Goal: Transaction & Acquisition: Purchase product/service

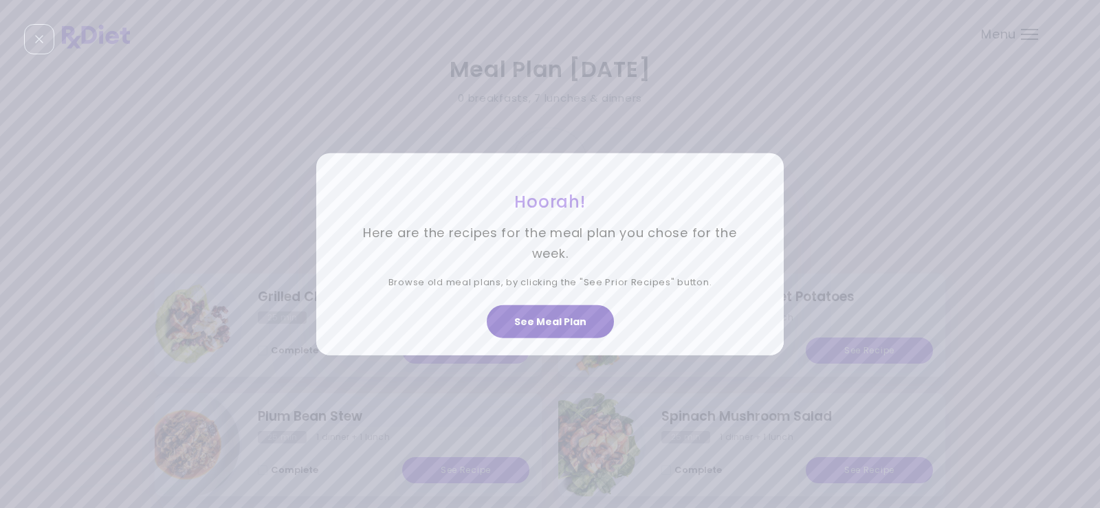
click at [557, 322] on button "See Meal Plan" at bounding box center [550, 321] width 127 height 33
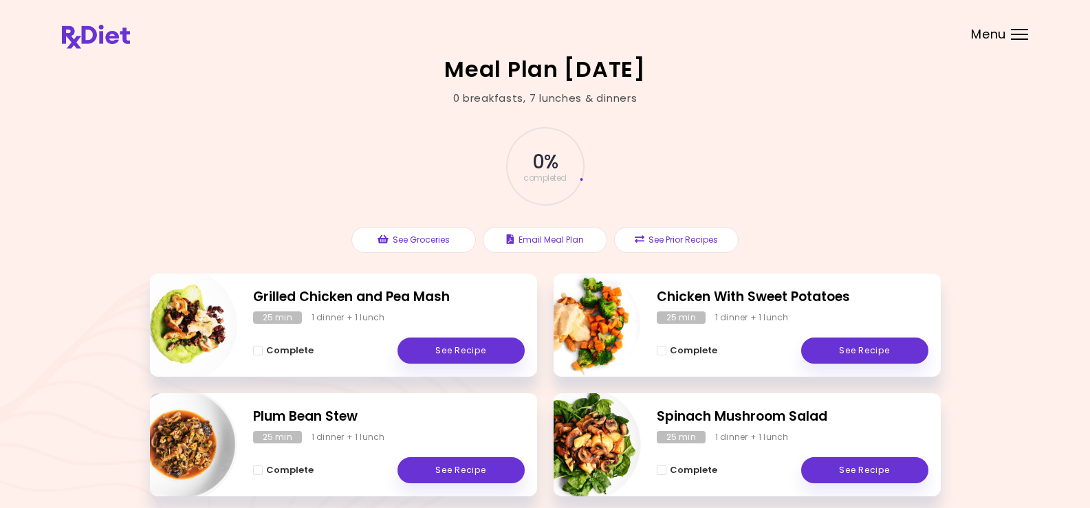
click at [1022, 32] on div "Menu" at bounding box center [1019, 34] width 17 height 11
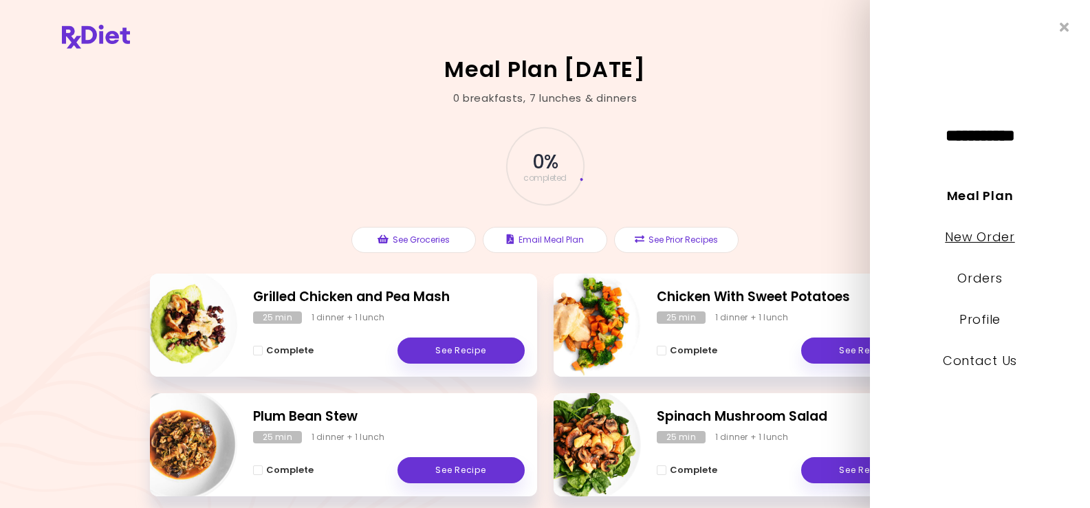
click at [956, 231] on link "New Order" at bounding box center [979, 236] width 69 height 17
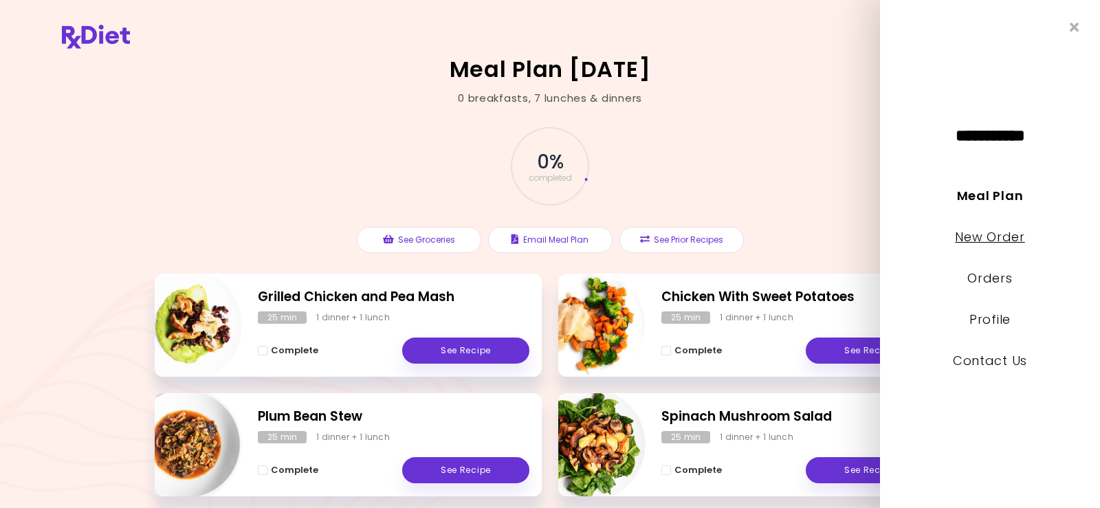
select select "*"
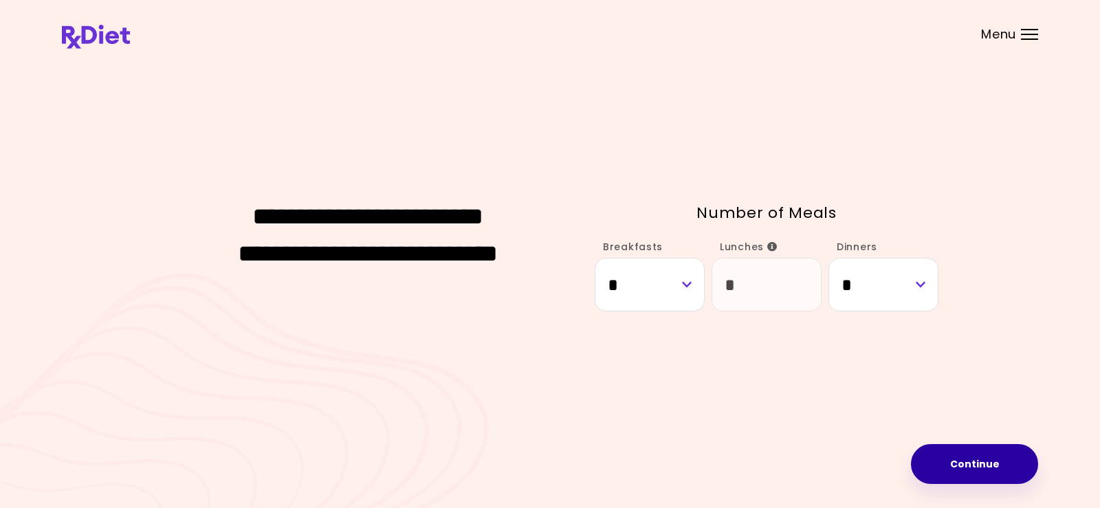
click at [1000, 460] on button "Continue" at bounding box center [974, 464] width 127 height 40
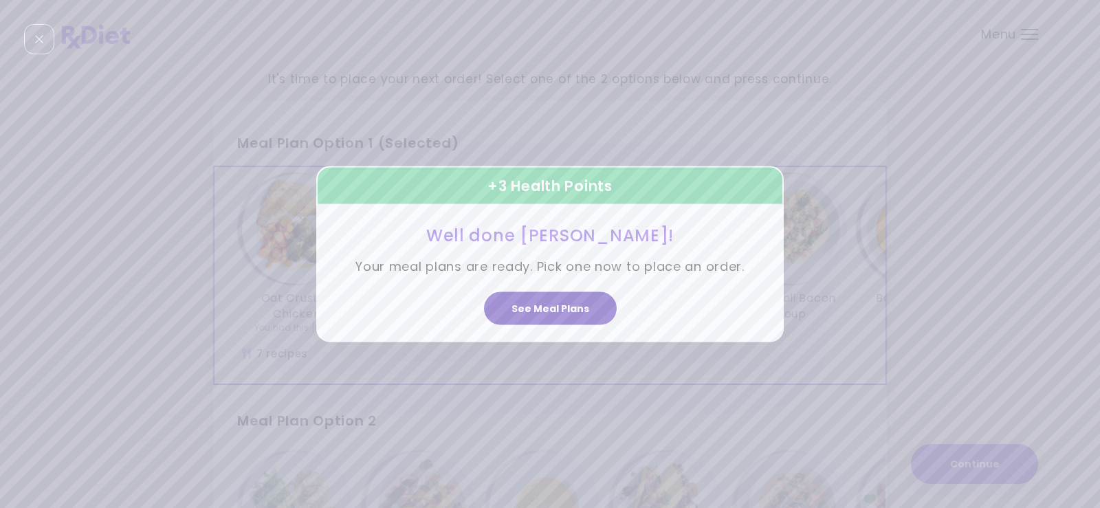
click at [556, 305] on button "See Meal Plans" at bounding box center [550, 308] width 133 height 33
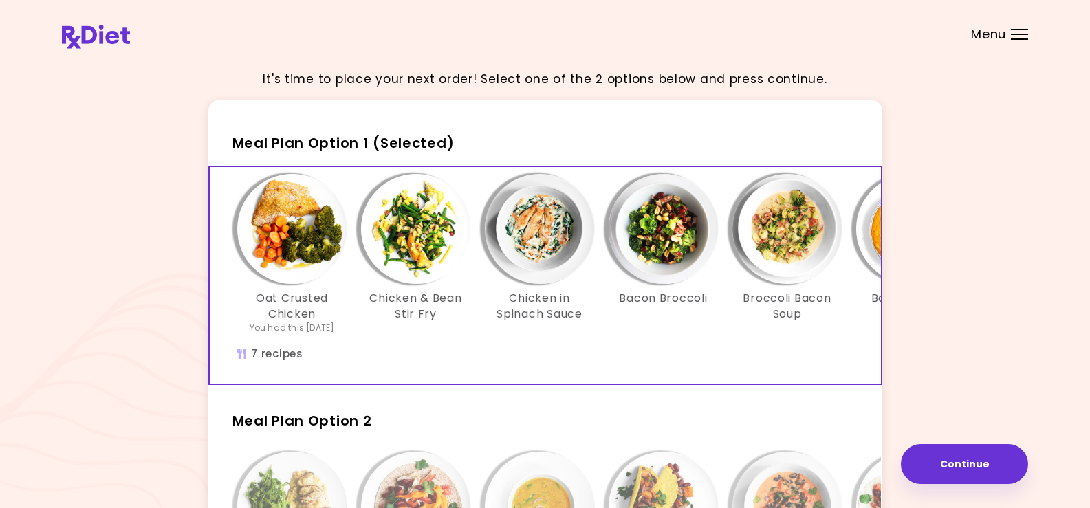
click at [531, 235] on img "Info - Chicken in Spinach Sauce - Meal Plan Option 1 (Selected)" at bounding box center [540, 229] width 110 height 110
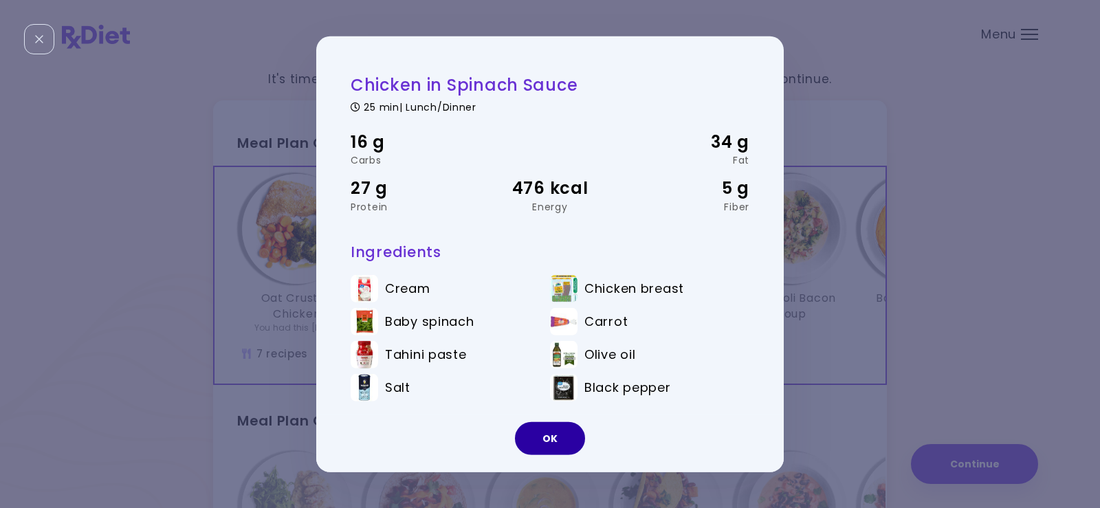
click at [556, 435] on button "OK" at bounding box center [550, 438] width 70 height 33
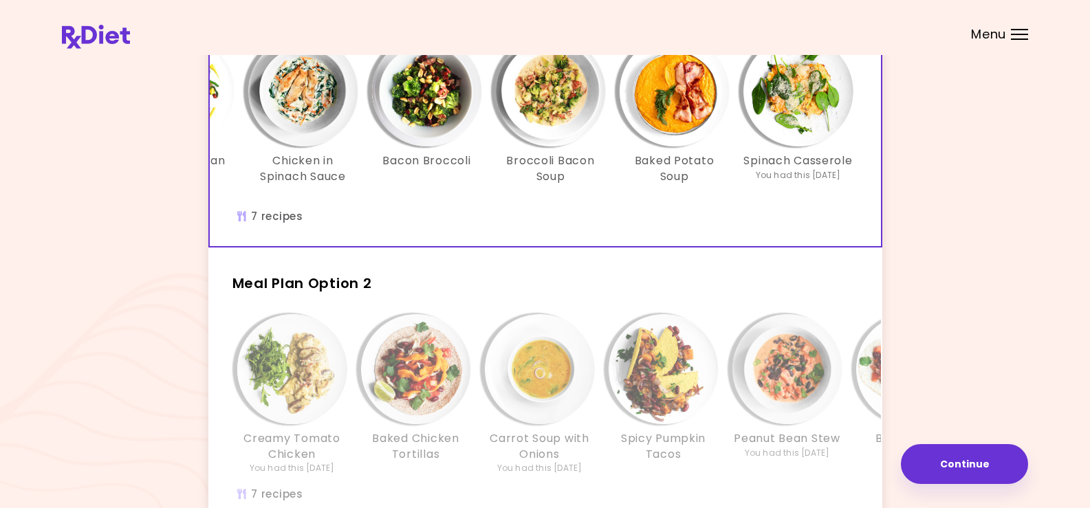
scroll to position [275, 0]
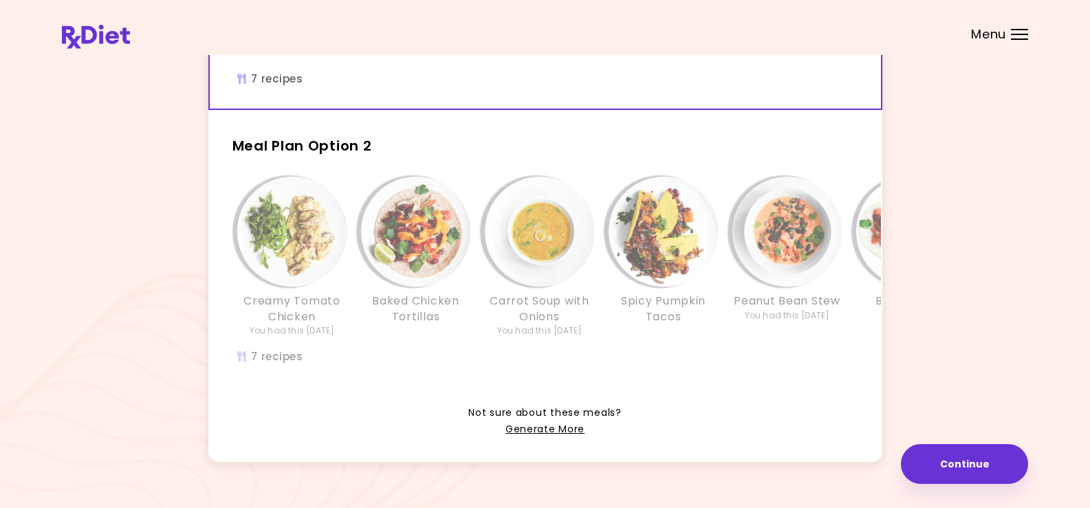
click at [373, 351] on div "Creamy Tomato Chicken You had this [DATE] Baked Chicken Tortillas Carrot Soup w…" at bounding box center [663, 264] width 866 height 174
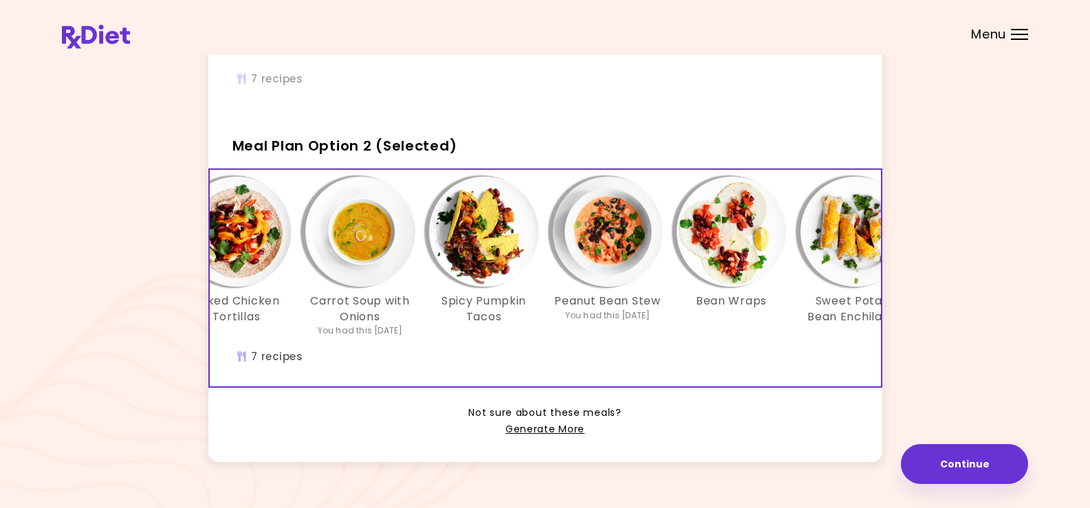
scroll to position [0, 158]
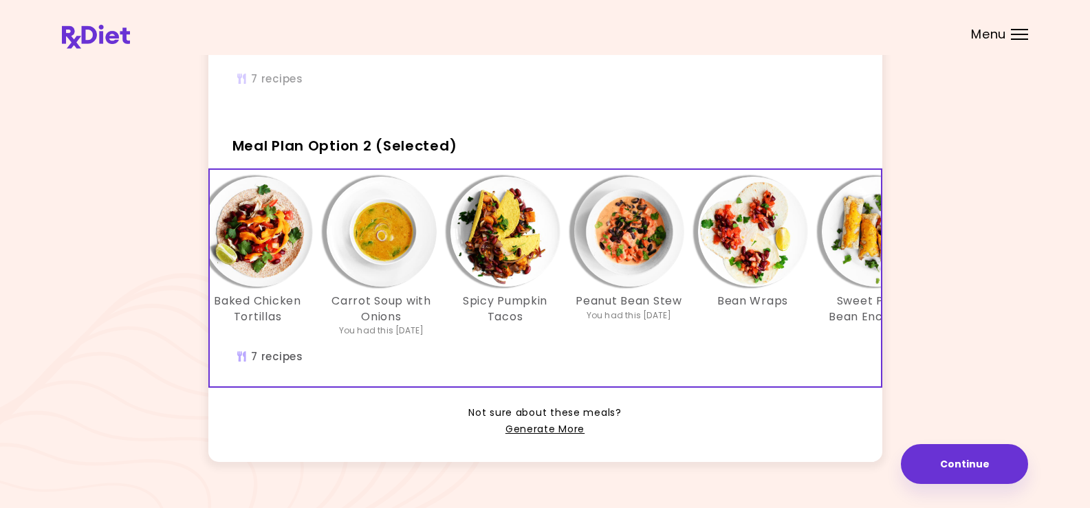
click at [498, 249] on img "Info - Spicy Pumpkin Tacos - Meal Plan Option 2 (Selected)" at bounding box center [505, 232] width 110 height 110
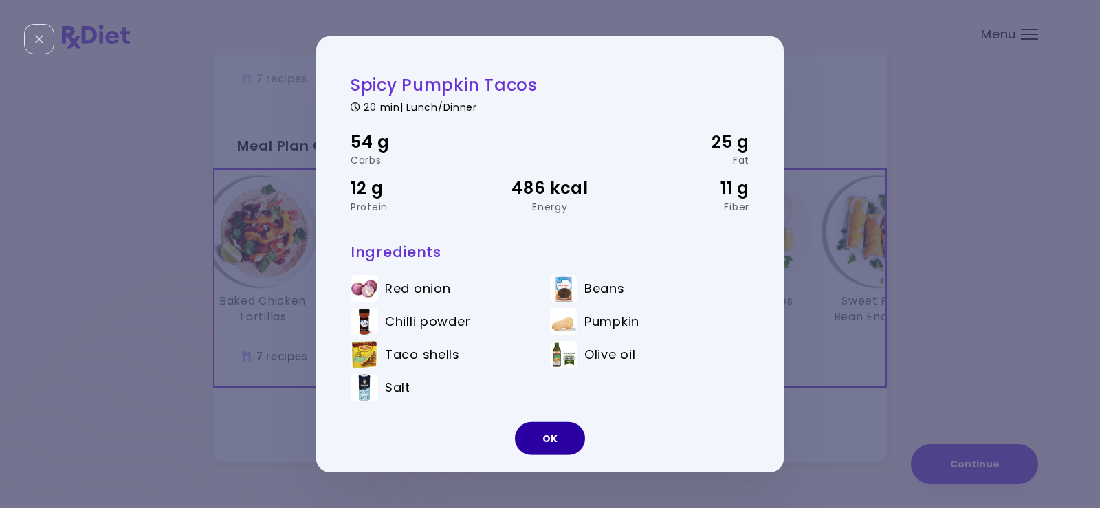
click at [561, 436] on button "OK" at bounding box center [550, 438] width 70 height 33
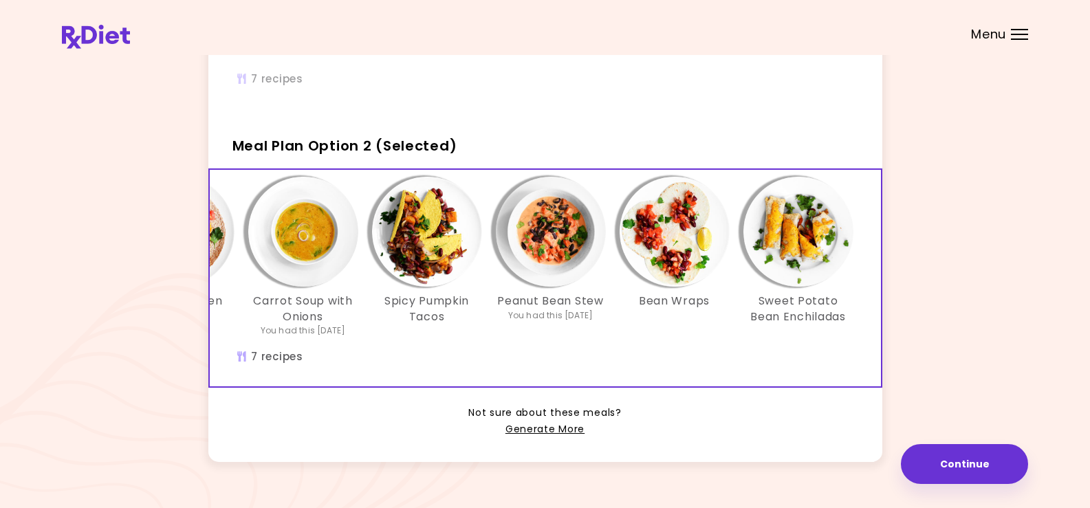
scroll to position [325, 0]
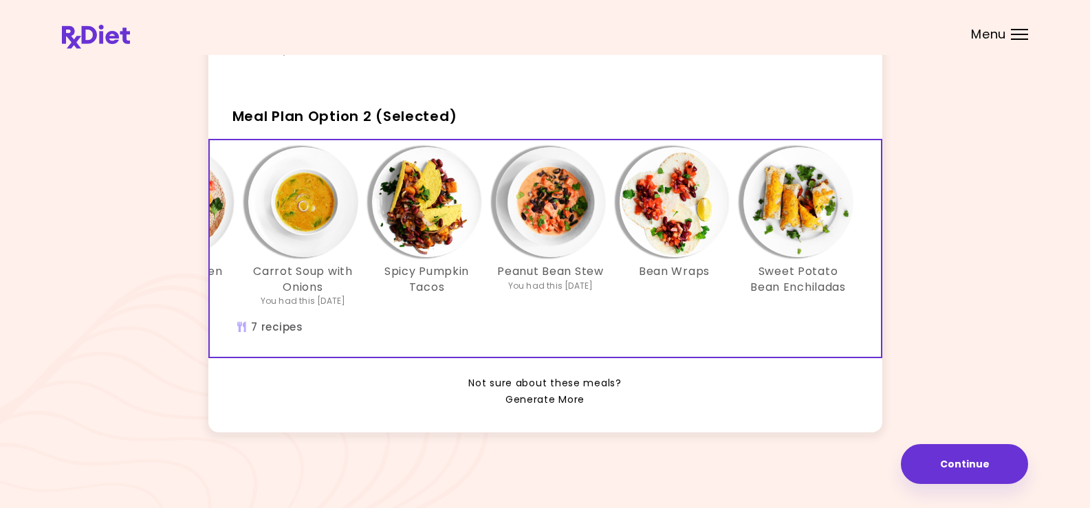
click at [556, 402] on link "Generate More" at bounding box center [544, 400] width 79 height 17
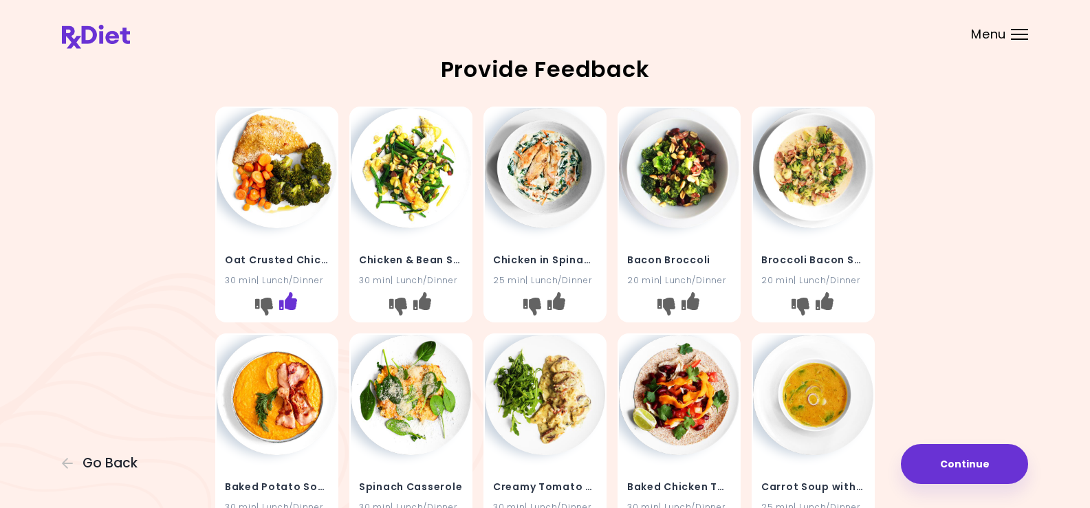
click at [292, 294] on icon "I like this recipe" at bounding box center [288, 301] width 18 height 18
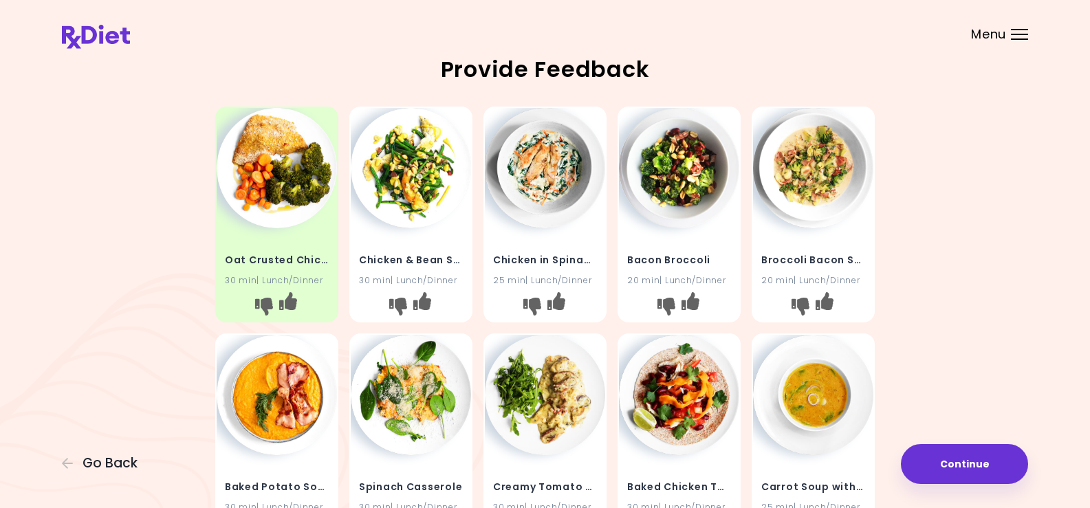
scroll to position [69, 0]
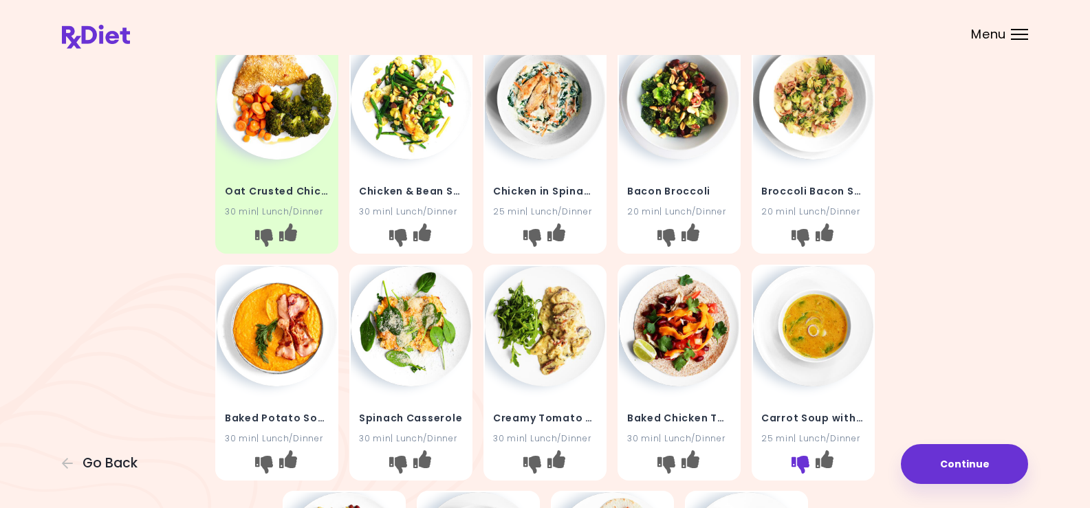
click at [798, 462] on icon "I don't like this recipe" at bounding box center [800, 464] width 18 height 18
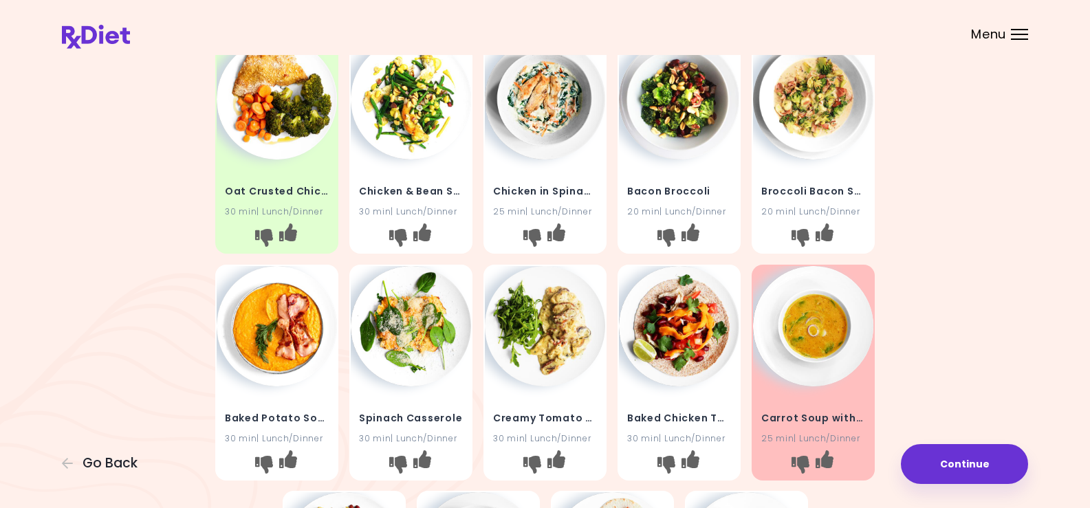
click at [817, 106] on img at bounding box center [813, 99] width 120 height 120
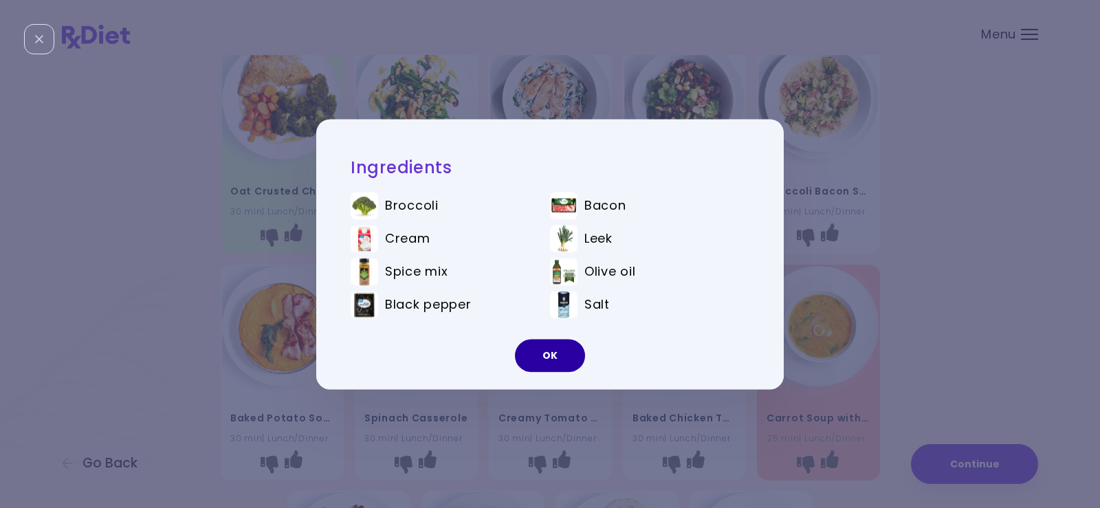
click at [545, 358] on button "OK" at bounding box center [550, 355] width 70 height 33
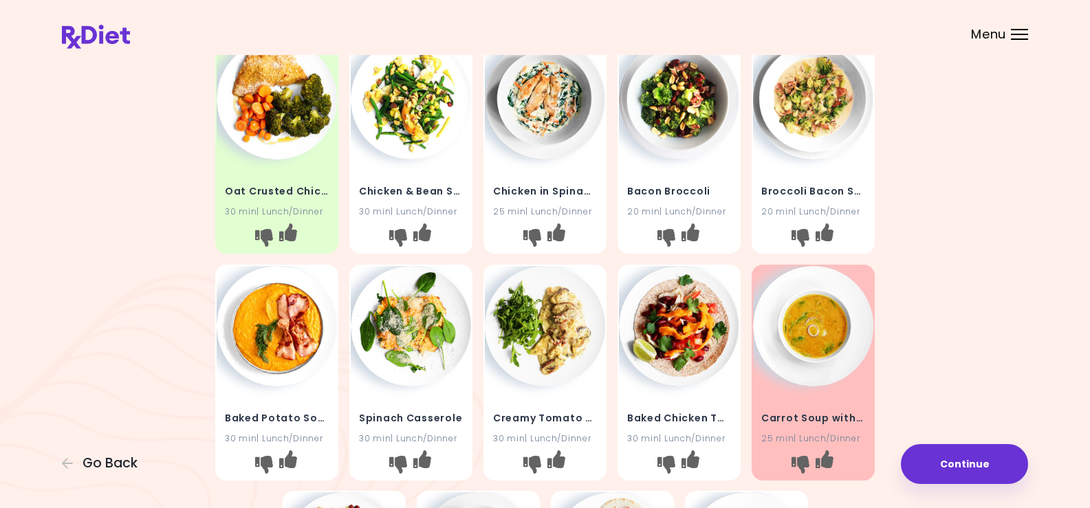
click at [802, 106] on img at bounding box center [813, 99] width 120 height 120
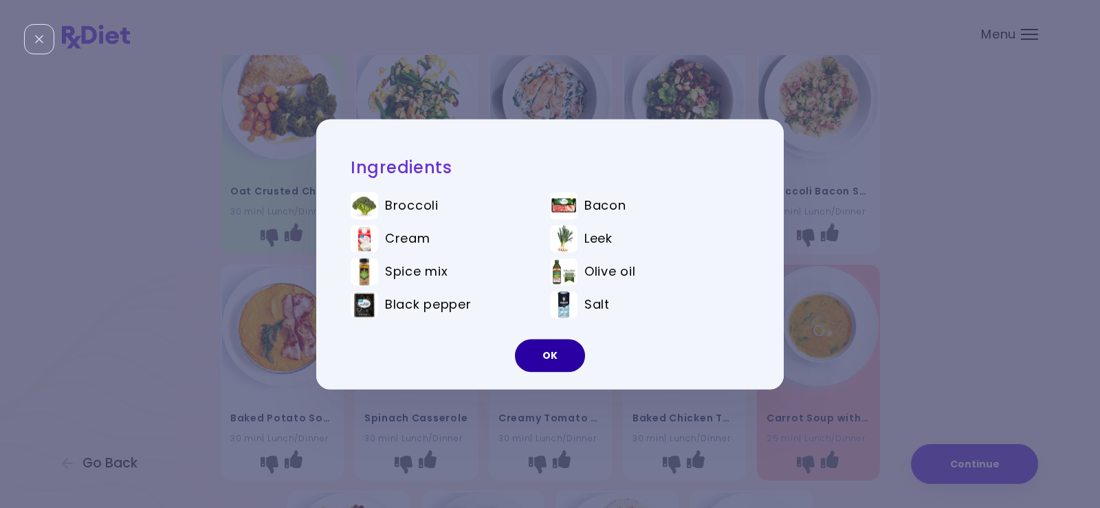
click at [551, 351] on button "OK" at bounding box center [550, 355] width 70 height 33
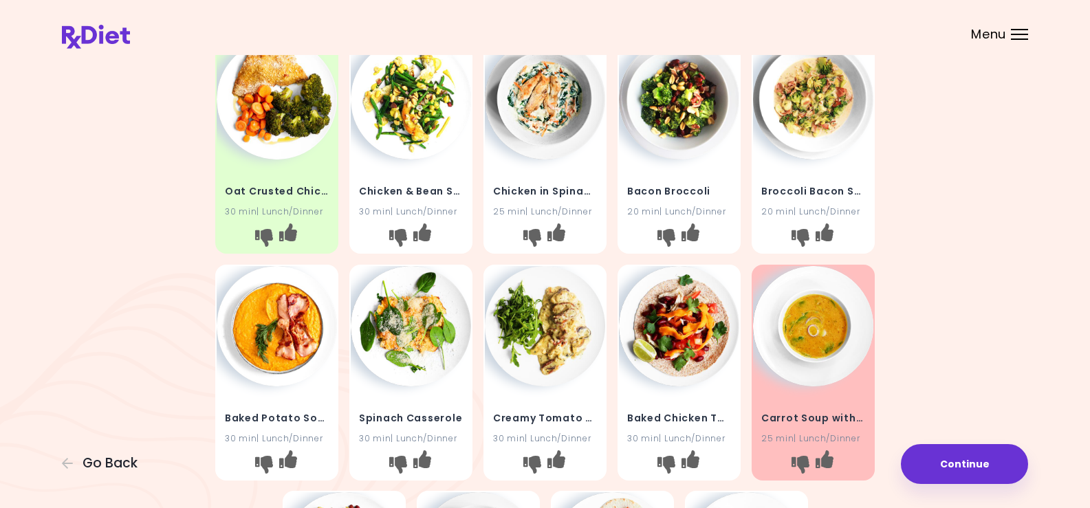
scroll to position [0, 0]
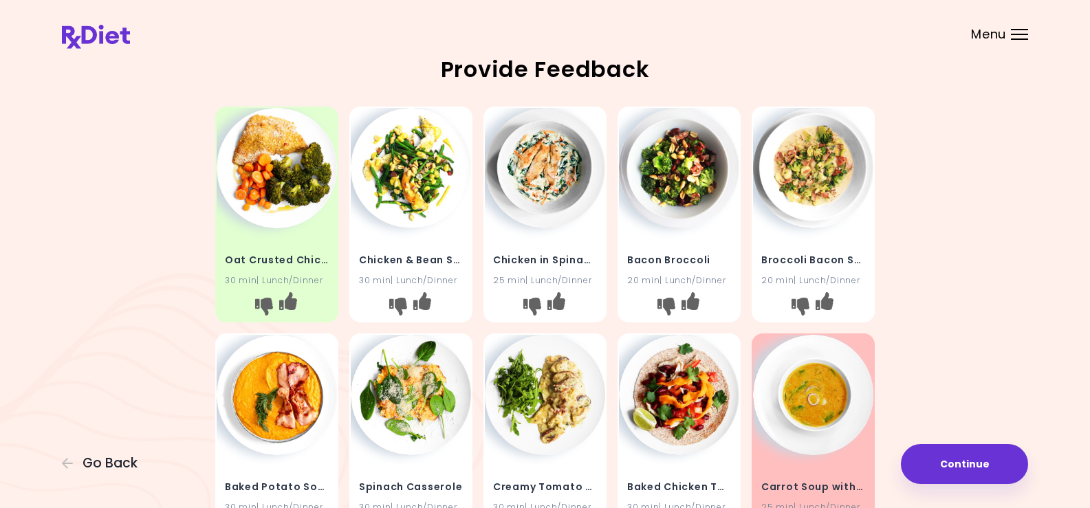
click at [677, 169] on img at bounding box center [679, 168] width 120 height 120
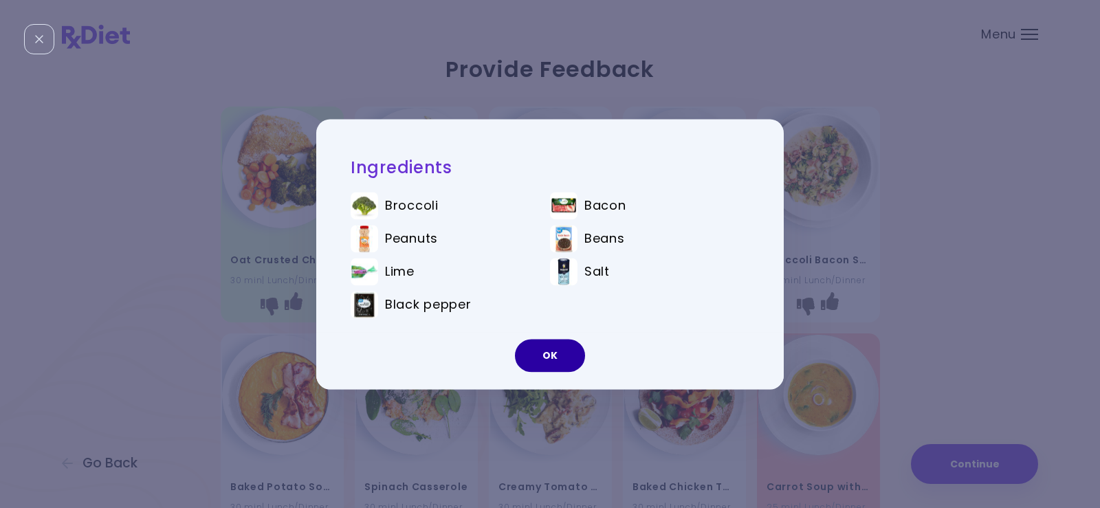
click at [532, 358] on button "OK" at bounding box center [550, 355] width 70 height 33
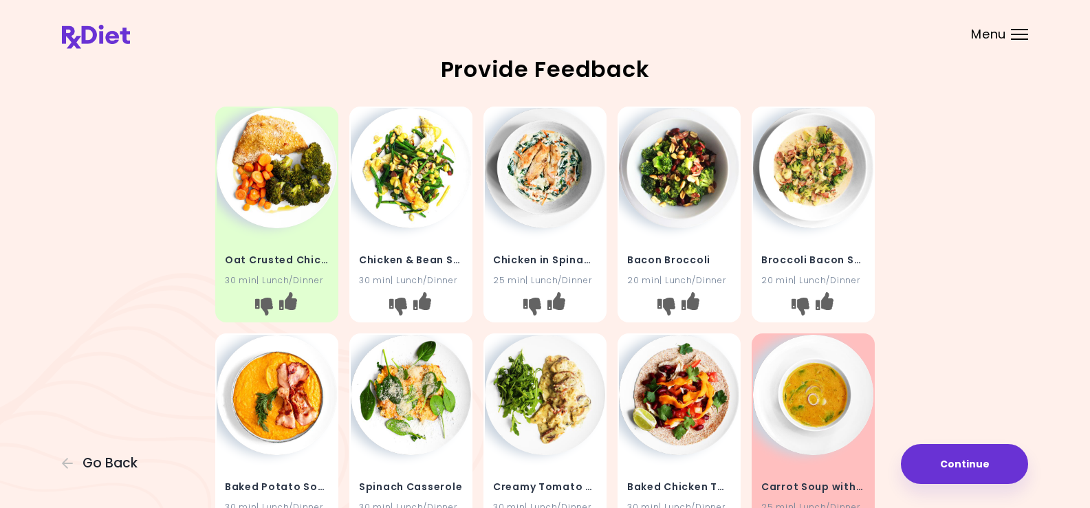
click at [402, 177] on img at bounding box center [411, 168] width 120 height 120
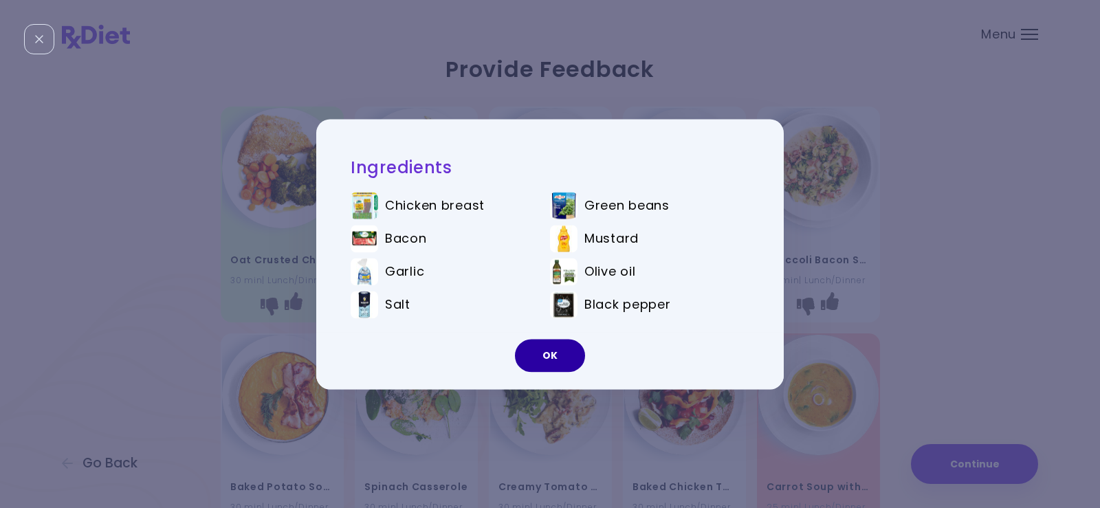
click at [553, 349] on button "OK" at bounding box center [550, 355] width 70 height 33
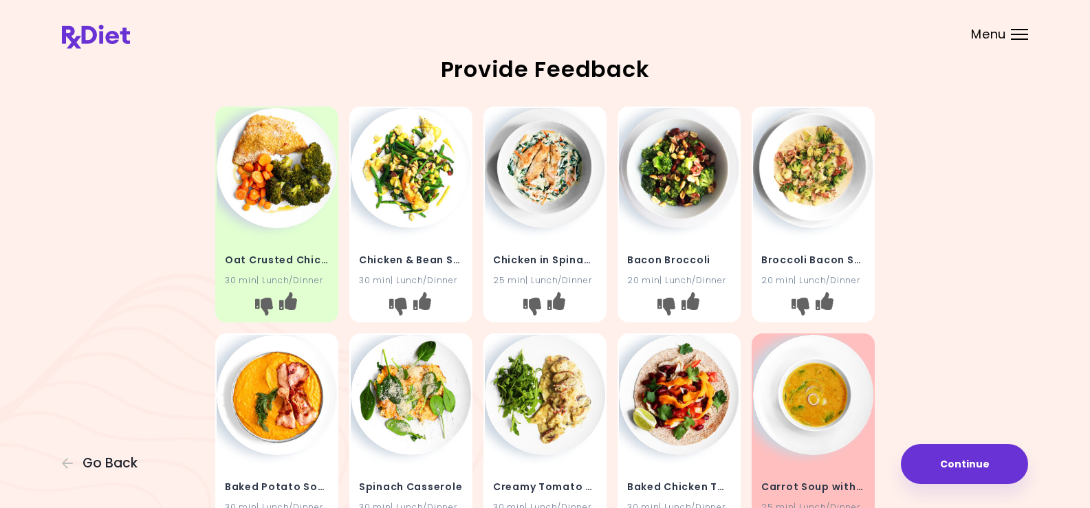
click at [409, 183] on img at bounding box center [411, 168] width 120 height 120
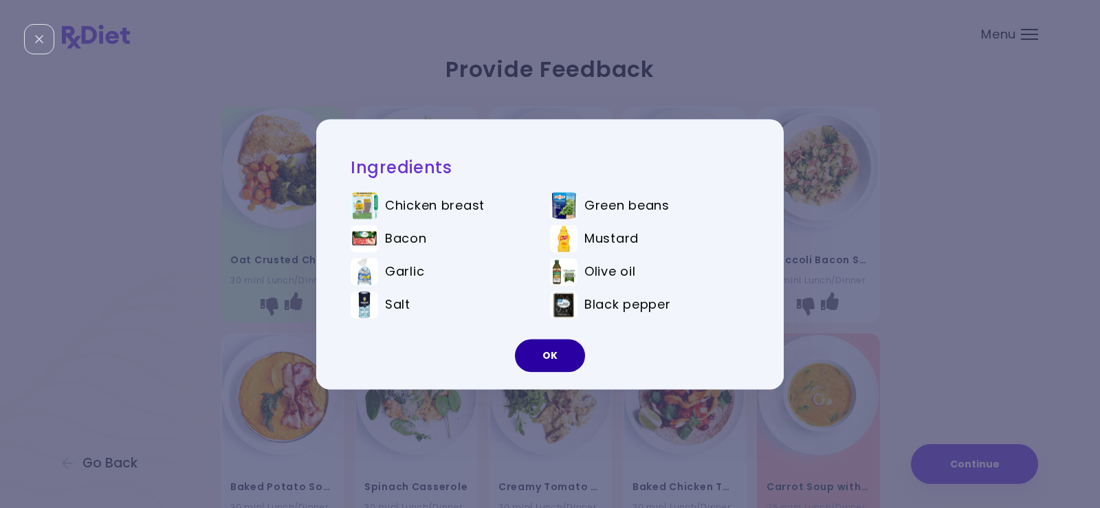
click at [549, 357] on button "OK" at bounding box center [550, 355] width 70 height 33
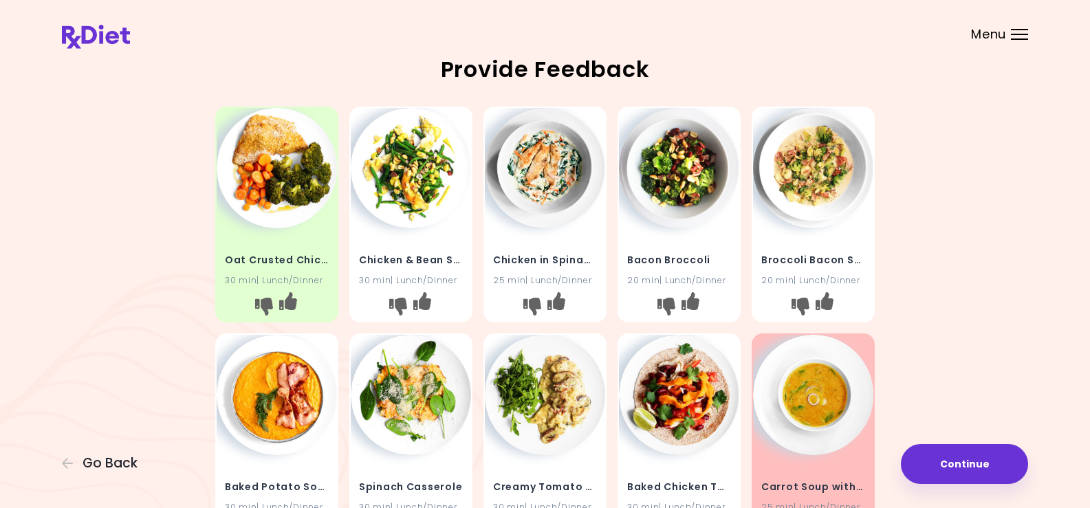
click at [545, 173] on img at bounding box center [545, 168] width 120 height 120
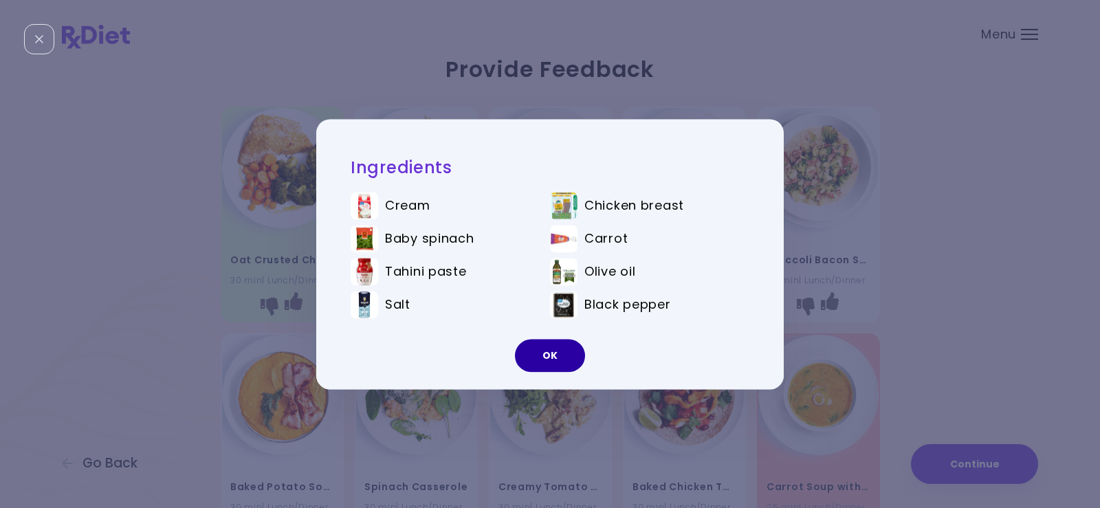
click at [535, 360] on button "OK" at bounding box center [550, 355] width 70 height 33
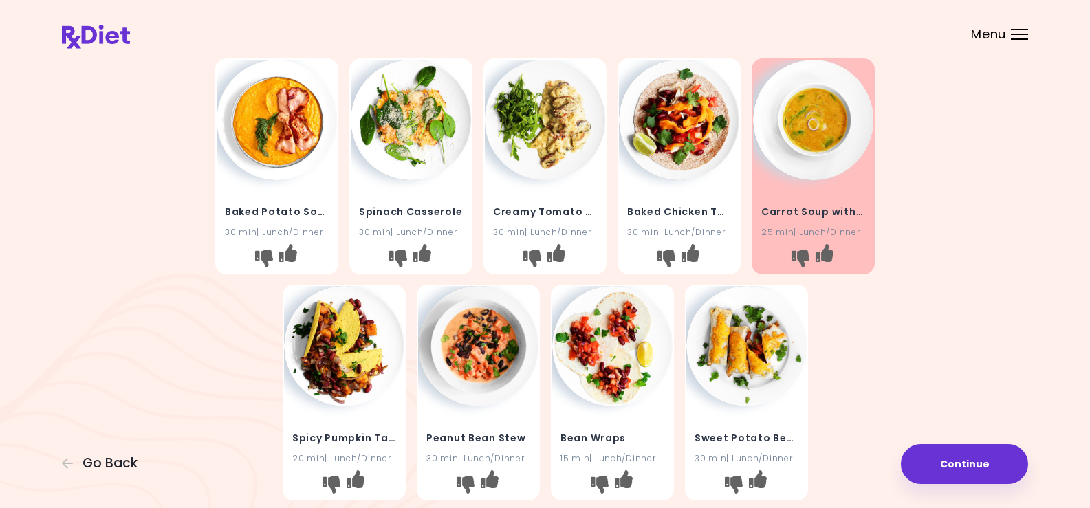
scroll to position [344, 0]
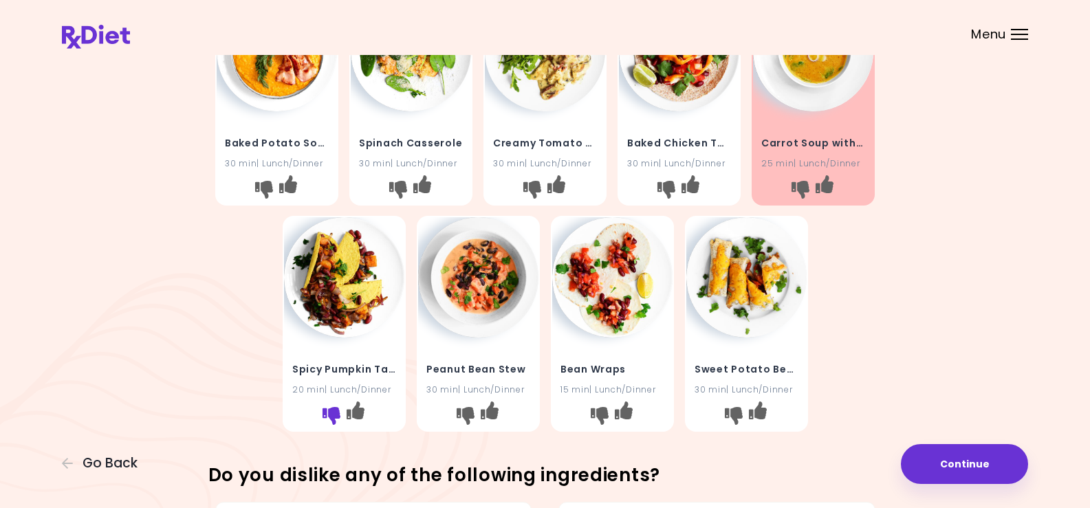
click at [328, 410] on icon "I don't like this recipe" at bounding box center [331, 416] width 18 height 18
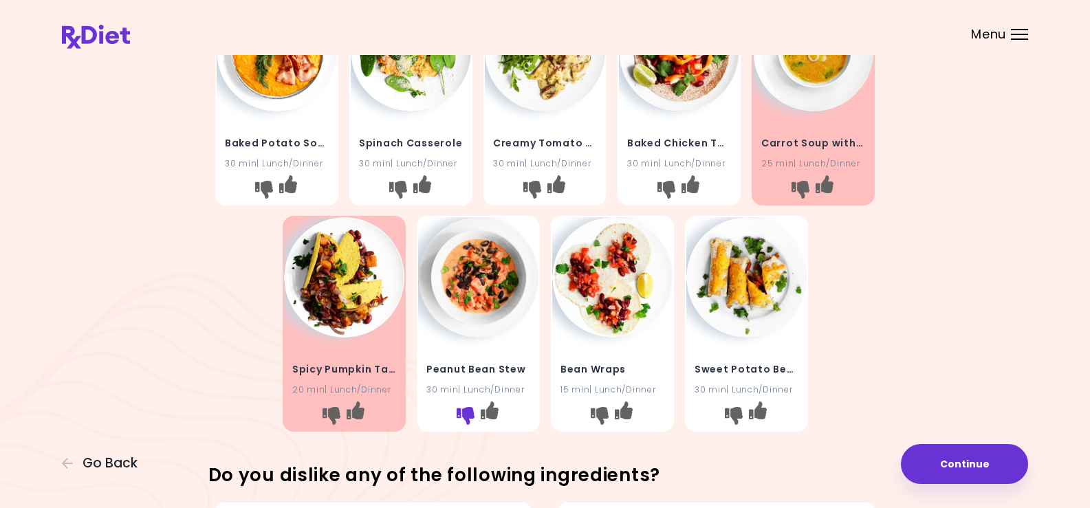
click at [469, 415] on icon "I don't like this recipe" at bounding box center [465, 416] width 18 height 18
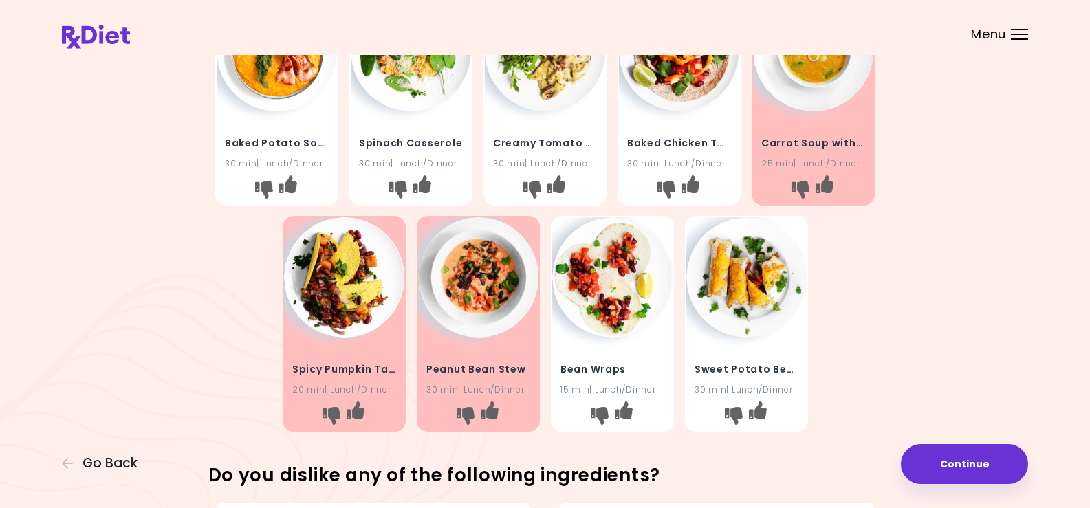
click at [736, 287] on img at bounding box center [746, 277] width 120 height 120
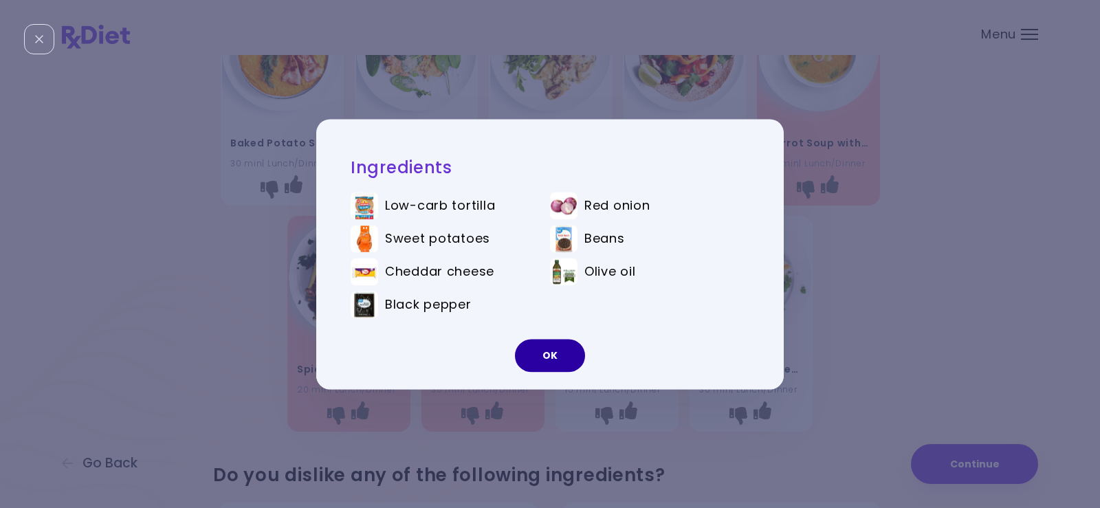
click at [553, 357] on button "OK" at bounding box center [550, 355] width 70 height 33
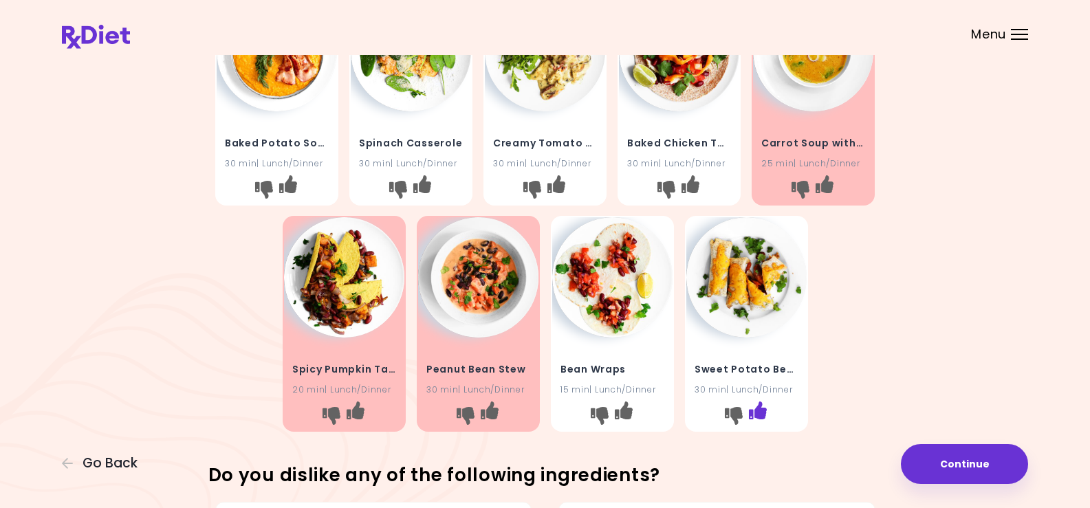
click at [755, 410] on icon "I like this recipe" at bounding box center [757, 411] width 18 height 18
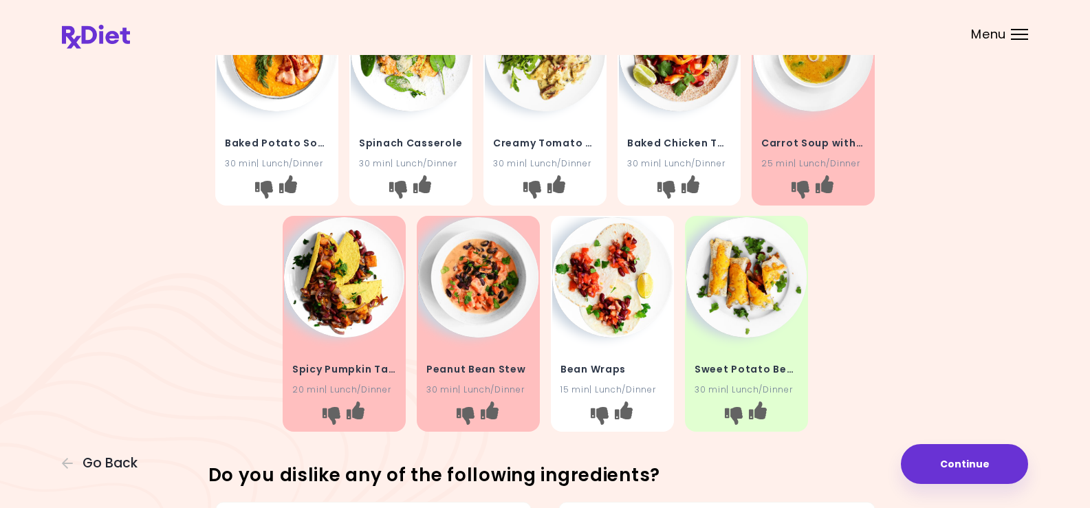
click at [610, 299] on img at bounding box center [612, 277] width 120 height 120
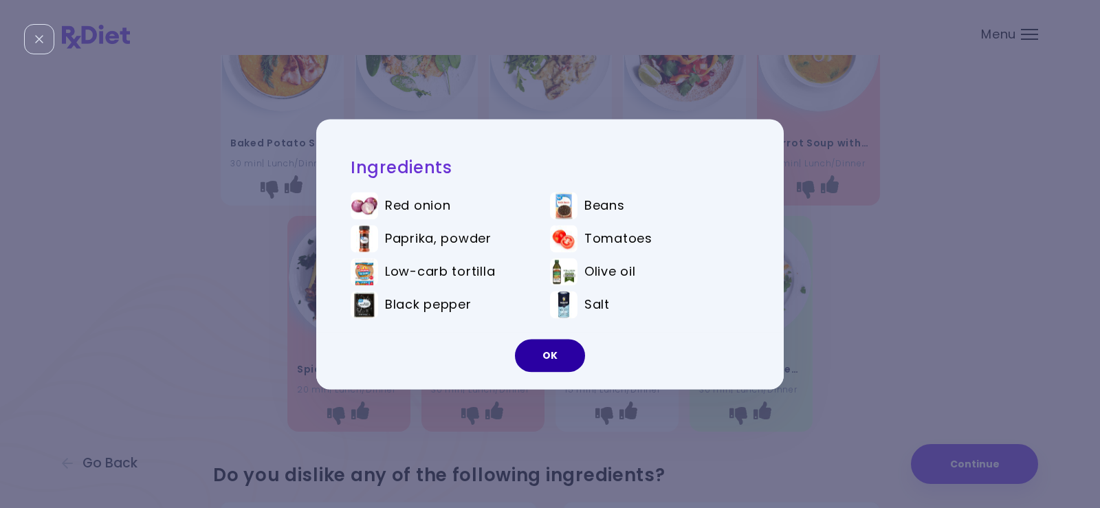
click at [534, 360] on button "OK" at bounding box center [550, 355] width 70 height 33
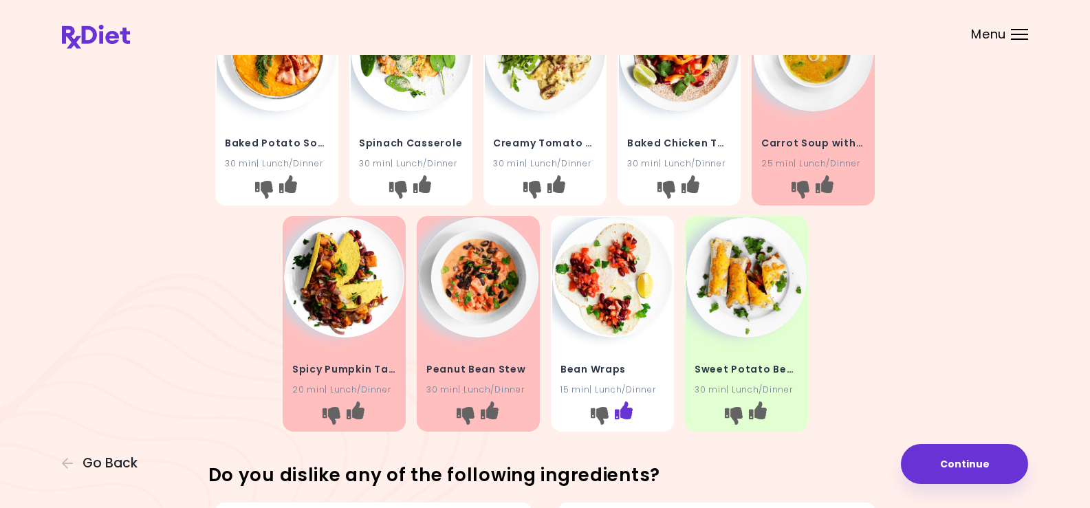
click at [622, 404] on icon "I like this recipe" at bounding box center [623, 411] width 18 height 18
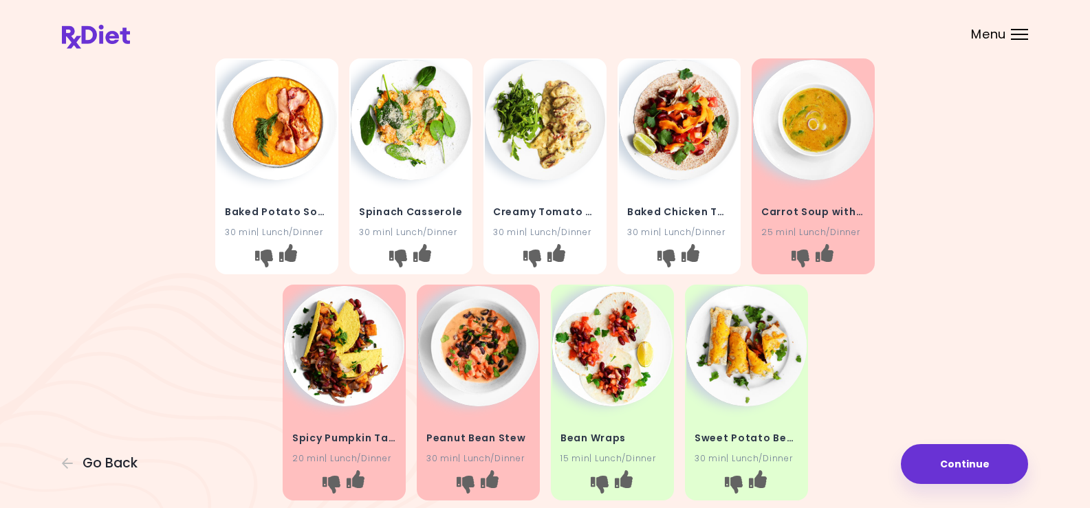
scroll to position [206, 0]
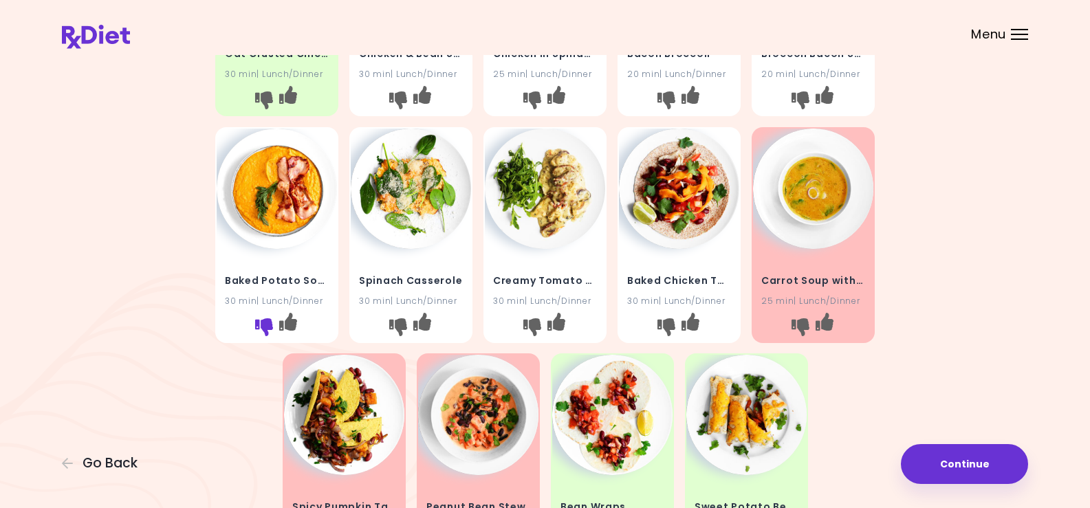
click at [263, 322] on icon "I don't like this recipe" at bounding box center [264, 327] width 18 height 18
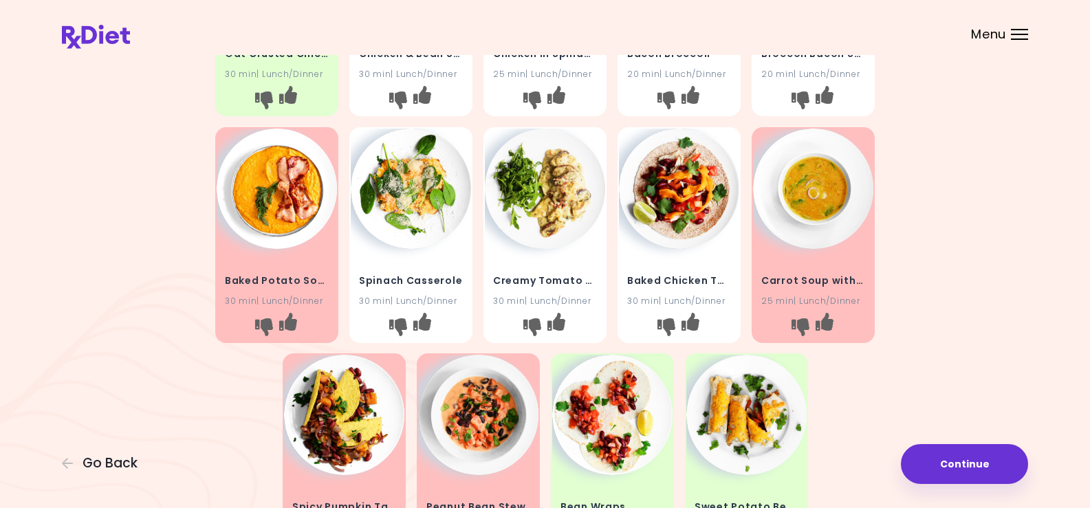
click at [540, 221] on img at bounding box center [545, 189] width 120 height 120
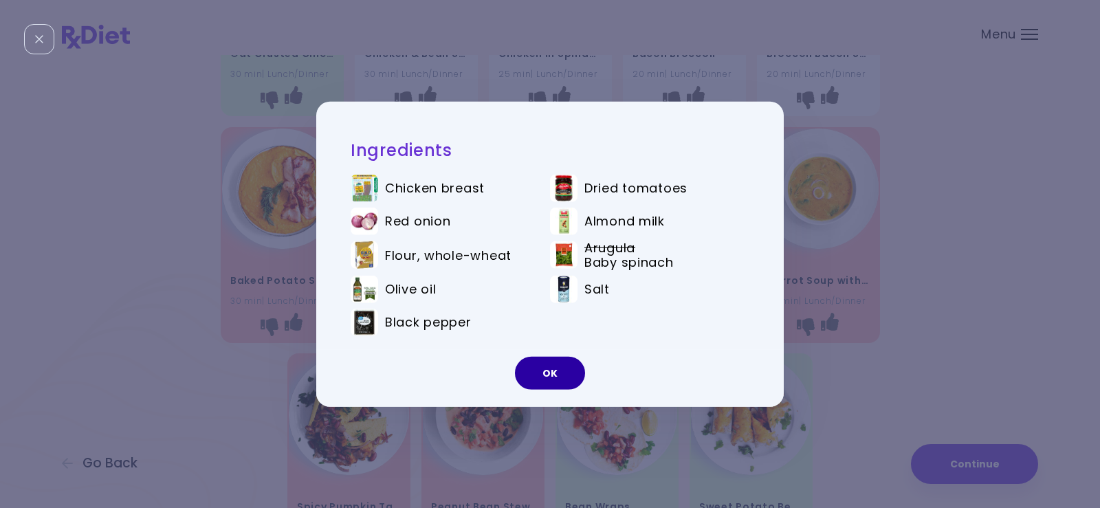
click at [542, 376] on button "OK" at bounding box center [550, 373] width 70 height 33
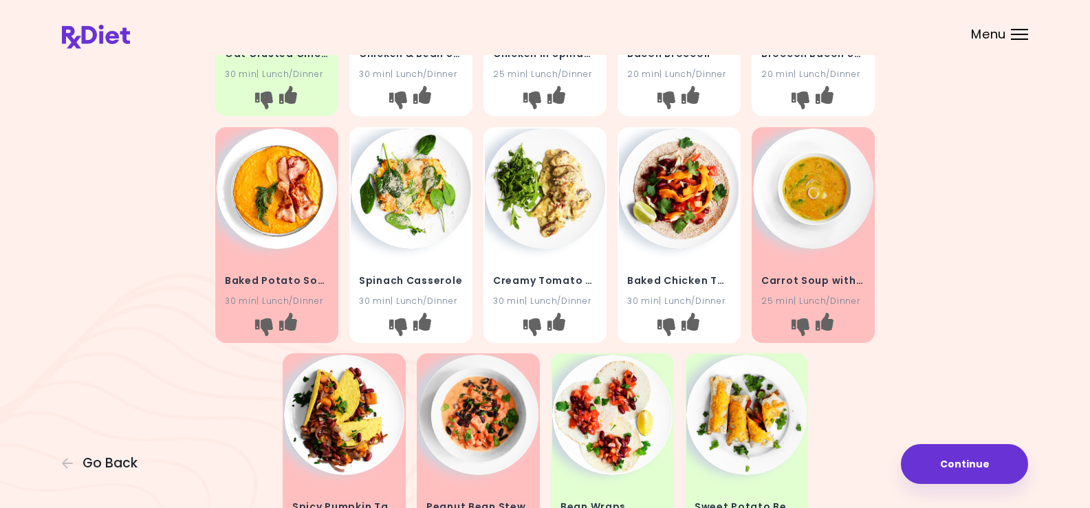
click at [663, 188] on img at bounding box center [679, 189] width 120 height 120
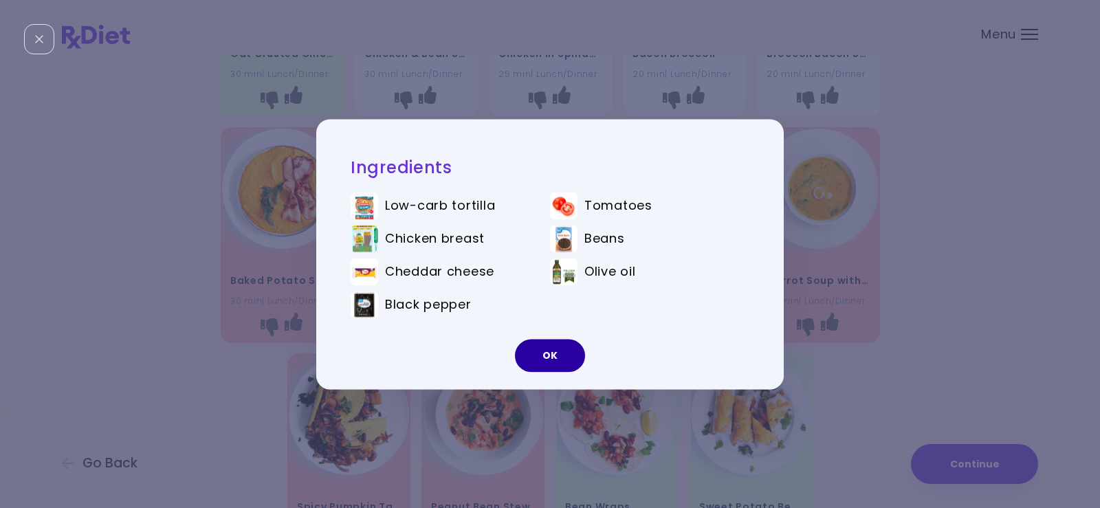
click at [549, 354] on button "OK" at bounding box center [550, 355] width 70 height 33
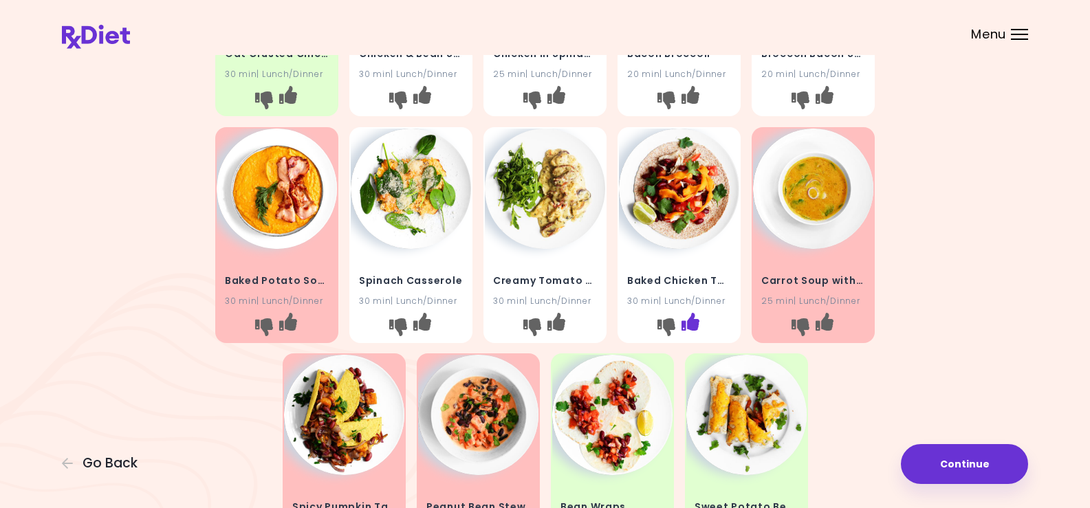
click at [690, 321] on icon "I like this recipe" at bounding box center [690, 321] width 18 height 18
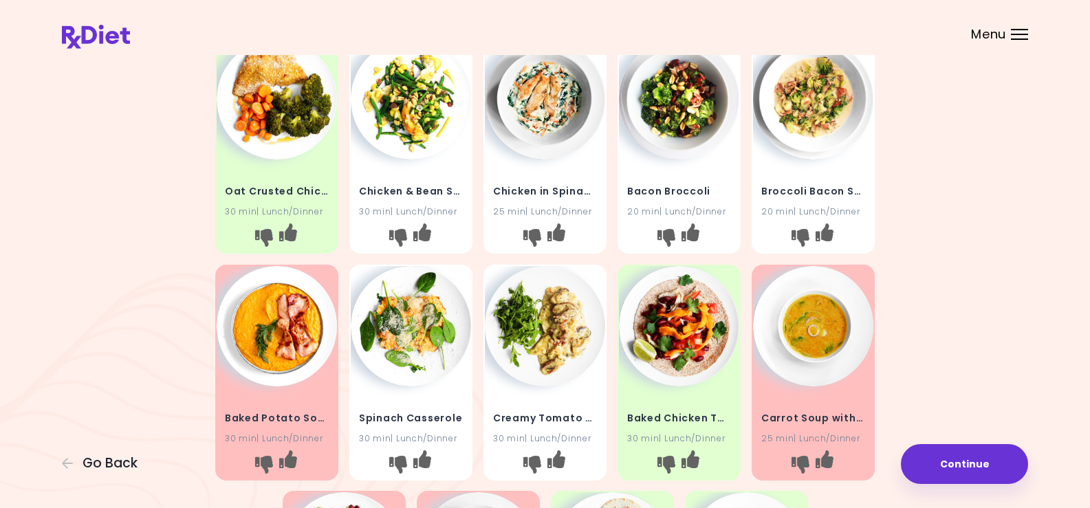
scroll to position [0, 0]
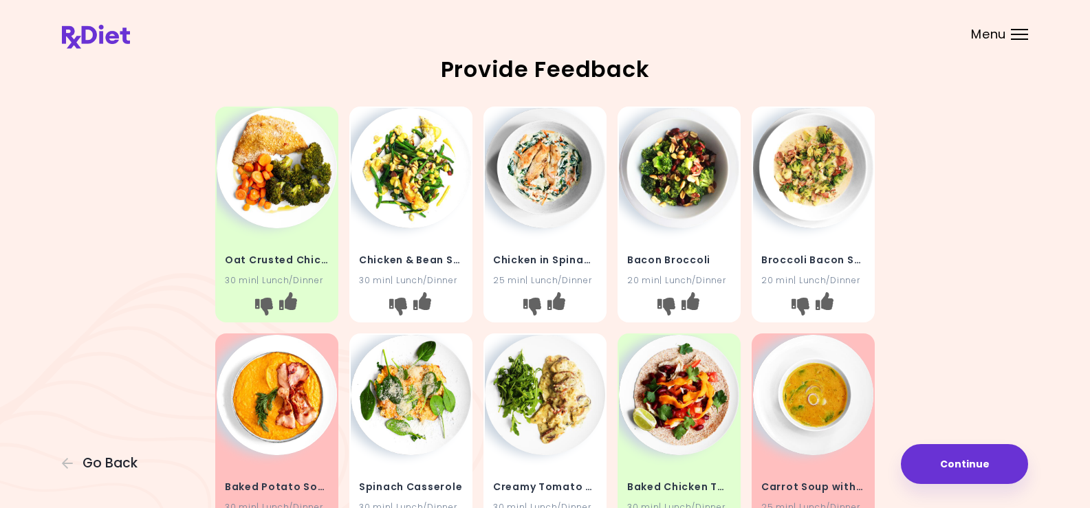
click at [540, 163] on img at bounding box center [545, 168] width 120 height 120
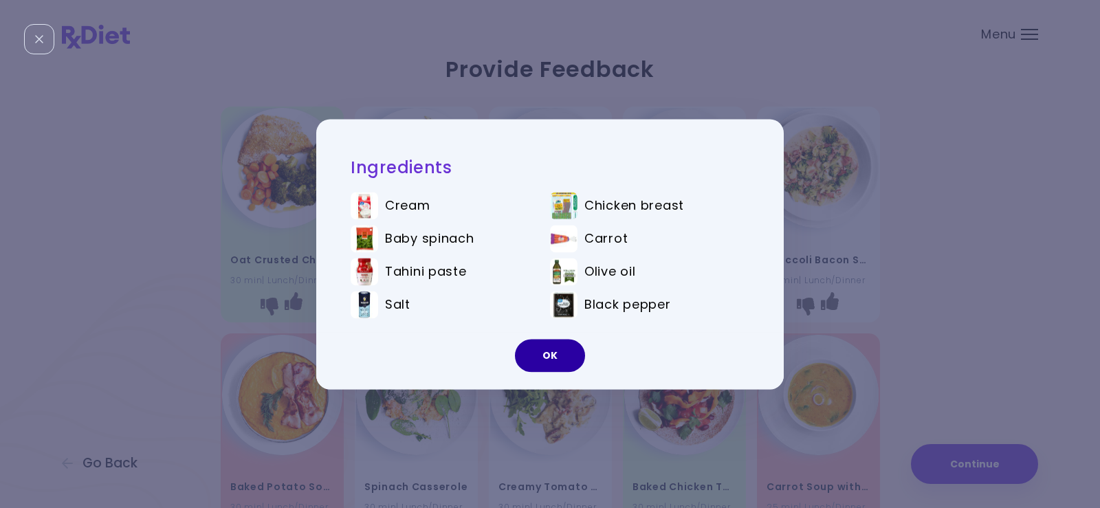
click at [554, 359] on button "OK" at bounding box center [550, 355] width 70 height 33
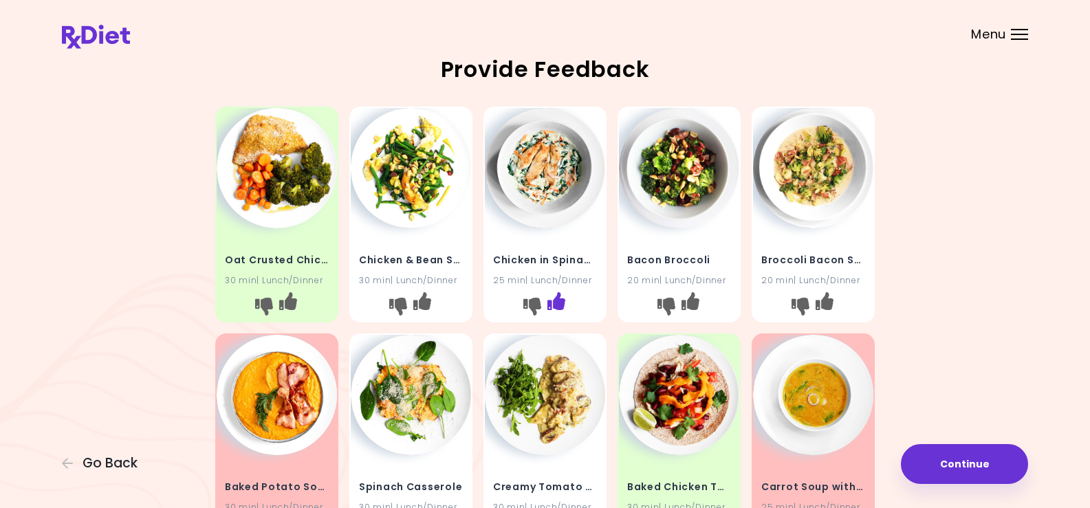
click at [553, 297] on icon "I like this recipe" at bounding box center [556, 301] width 18 height 18
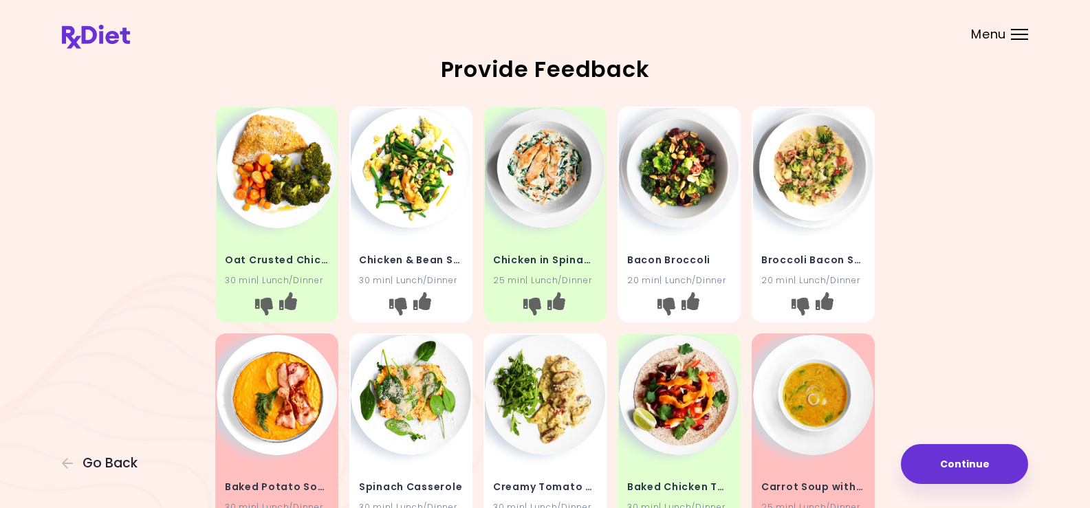
click at [677, 164] on img at bounding box center [679, 168] width 120 height 120
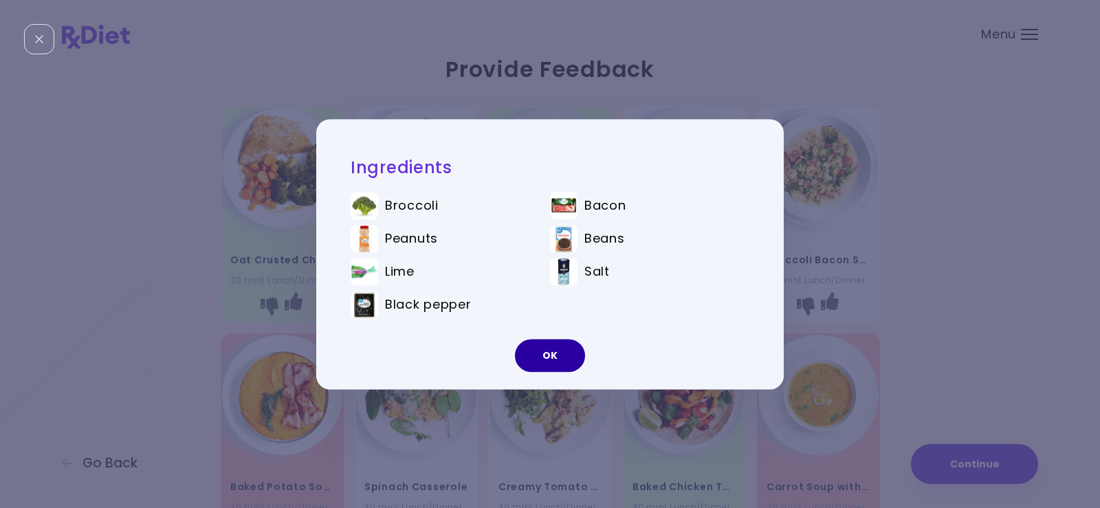
click at [536, 351] on button "OK" at bounding box center [550, 355] width 70 height 33
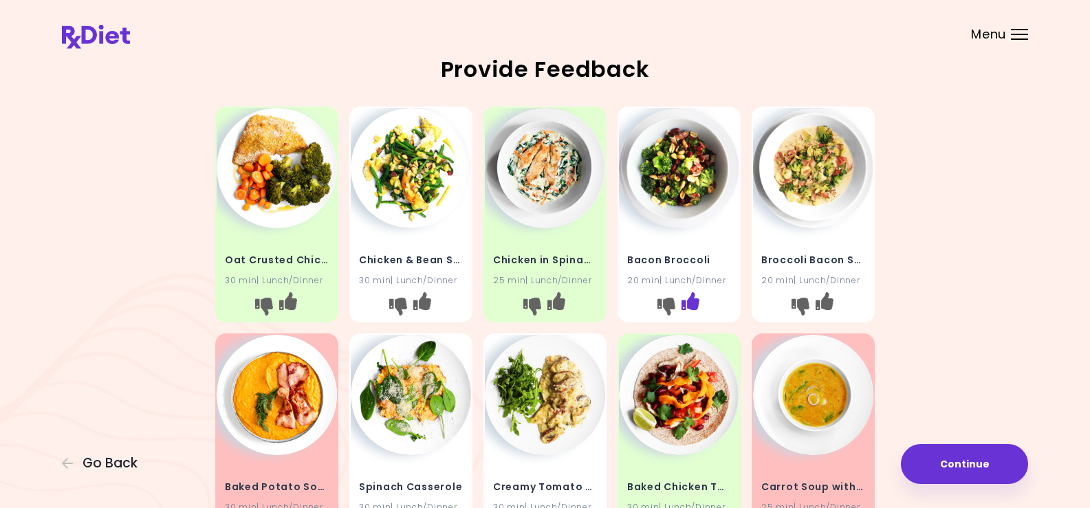
click at [689, 294] on icon "I like this recipe" at bounding box center [690, 301] width 18 height 18
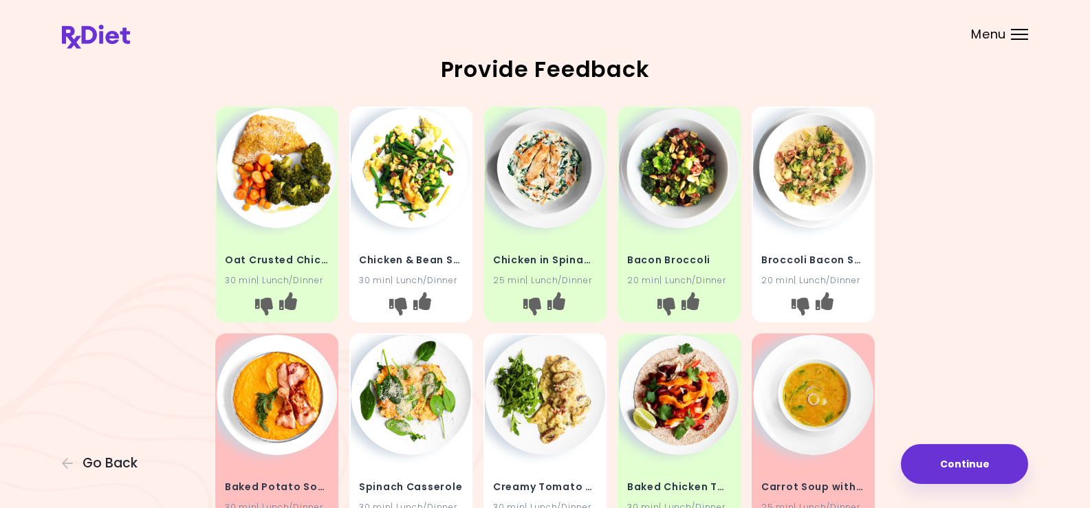
click at [419, 184] on img at bounding box center [411, 168] width 120 height 120
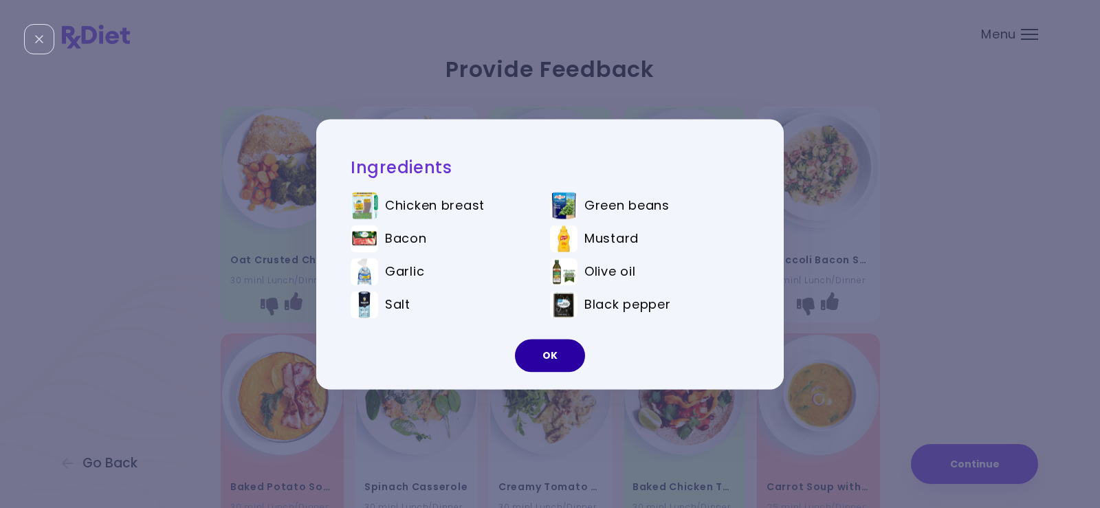
click at [544, 357] on button "OK" at bounding box center [550, 355] width 70 height 33
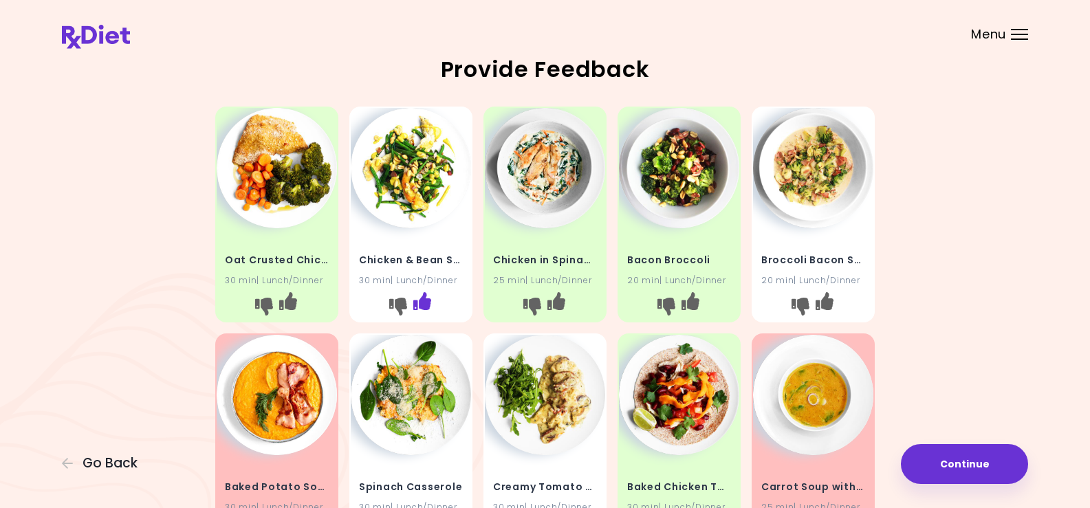
click at [427, 295] on icon "I like this recipe" at bounding box center [422, 301] width 18 height 18
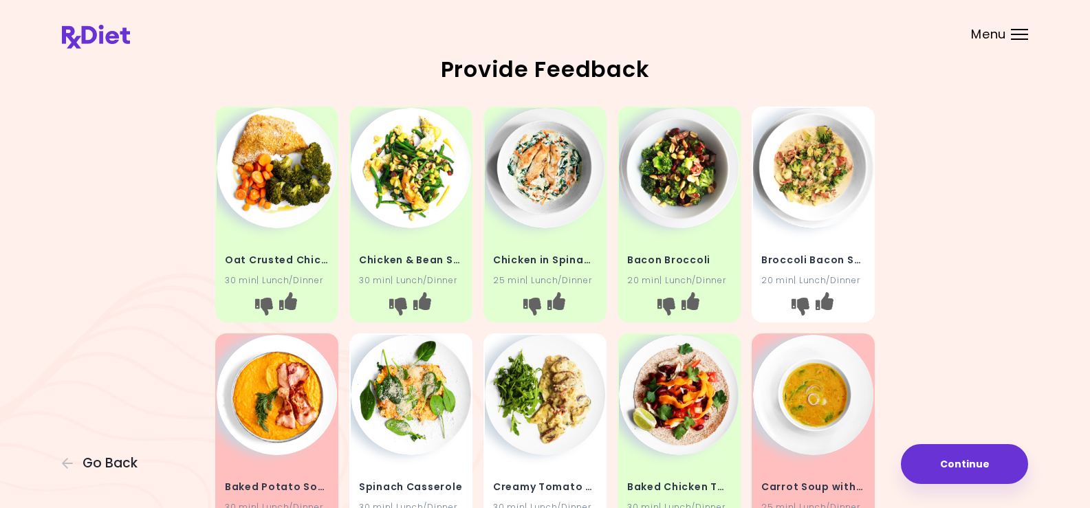
click at [815, 172] on img at bounding box center [813, 168] width 120 height 120
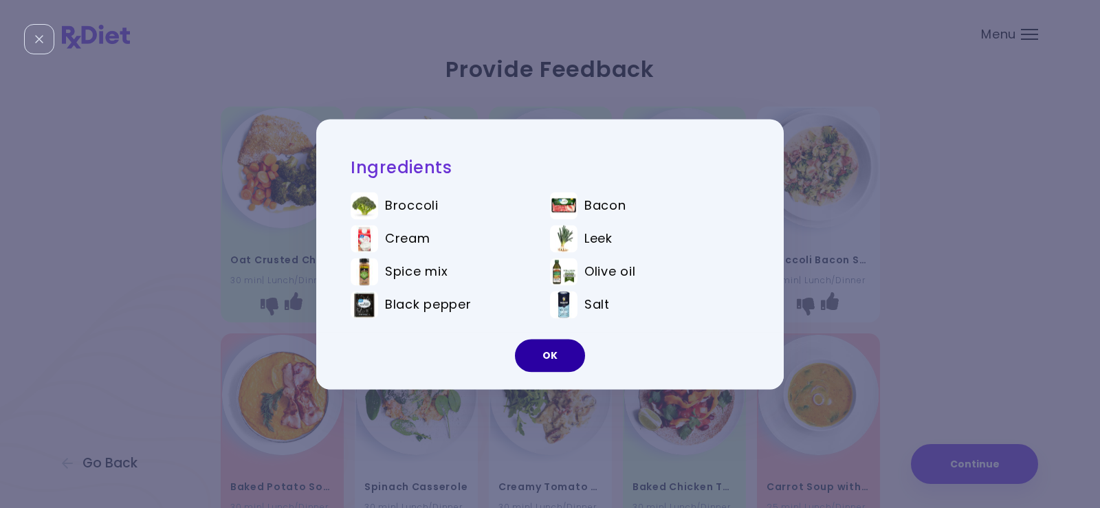
click at [559, 348] on button "OK" at bounding box center [550, 355] width 70 height 33
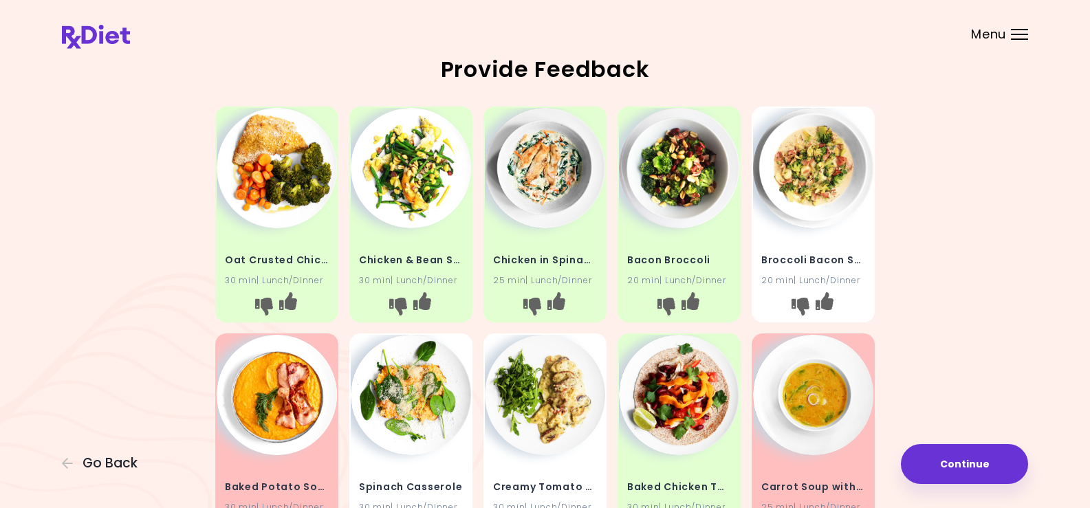
click at [811, 196] on img at bounding box center [813, 168] width 120 height 120
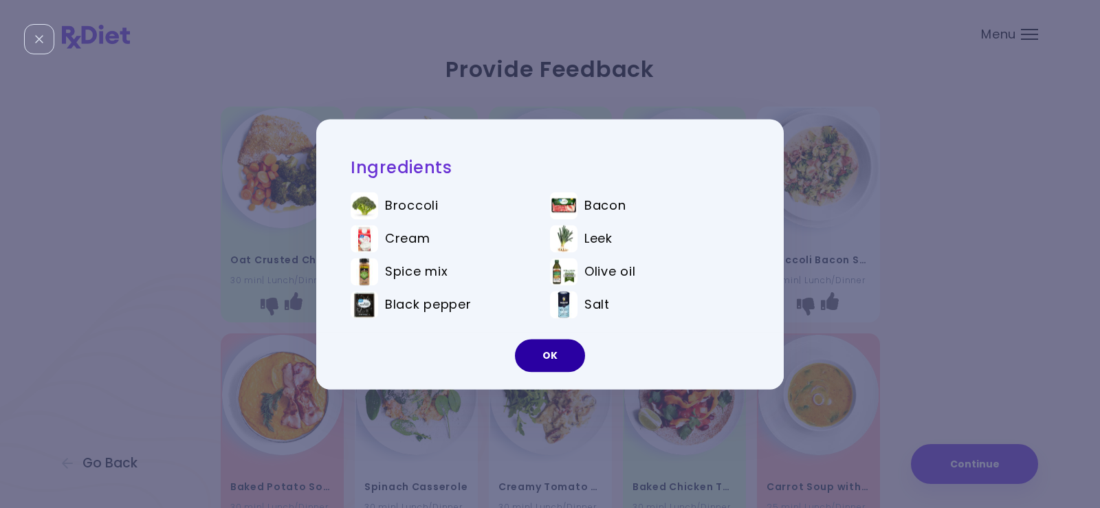
click at [567, 353] on button "OK" at bounding box center [550, 355] width 70 height 33
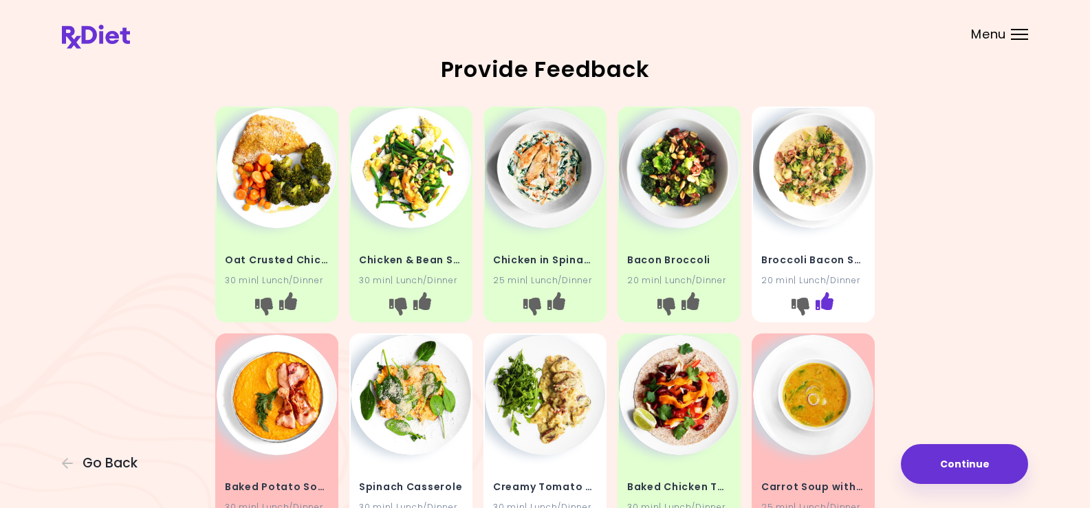
click at [826, 292] on icon "I like this recipe" at bounding box center [824, 301] width 18 height 18
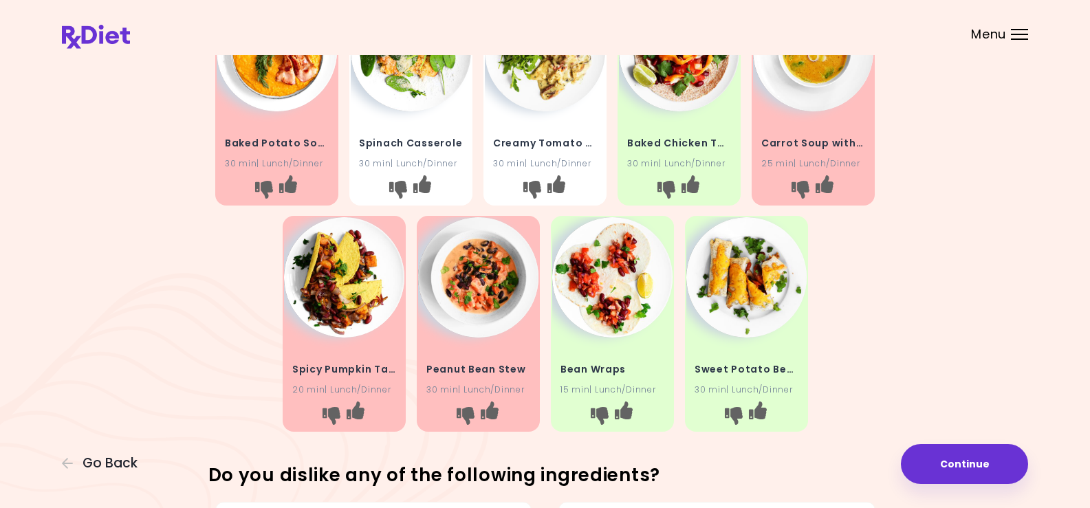
scroll to position [275, 0]
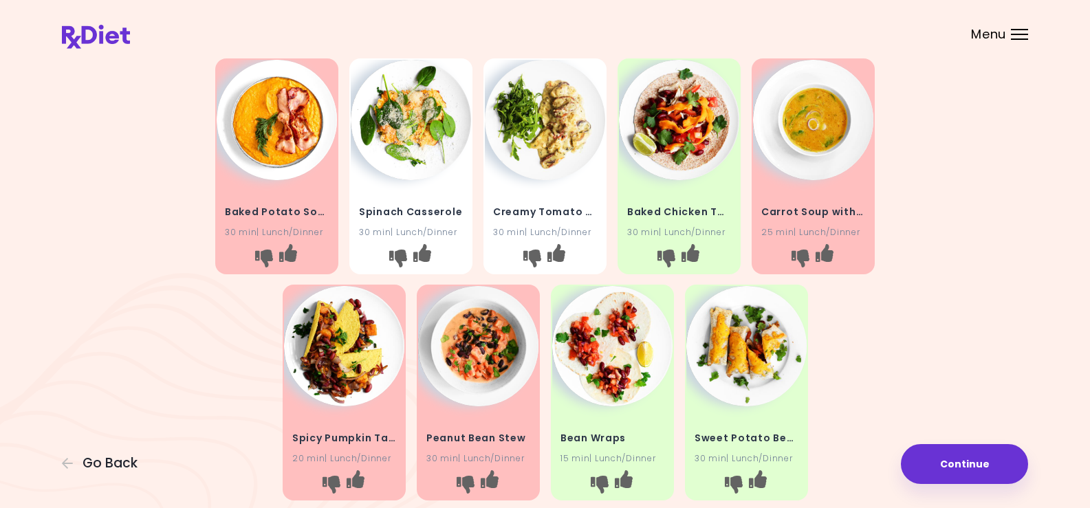
click at [418, 126] on img at bounding box center [411, 120] width 120 height 120
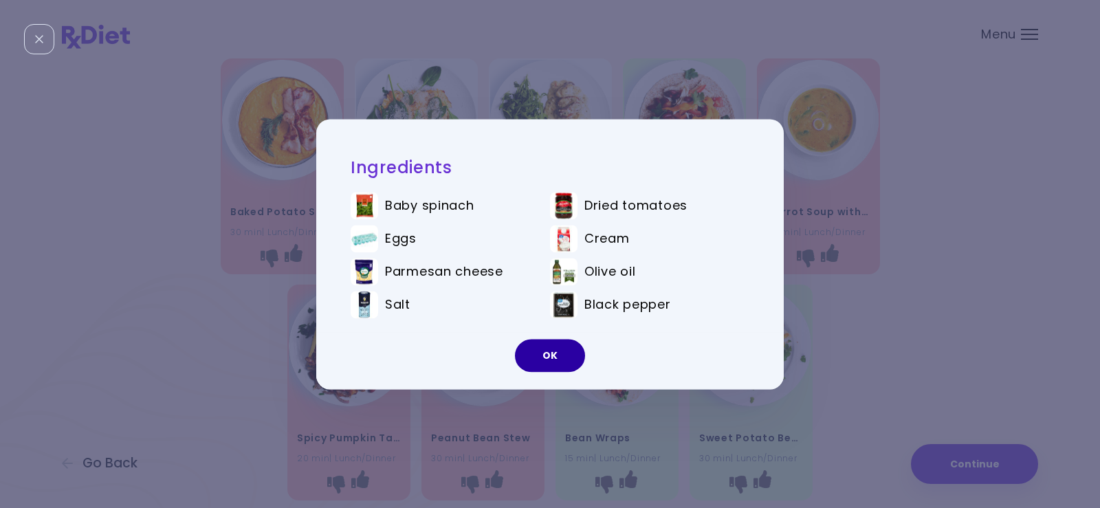
click at [562, 354] on button "OK" at bounding box center [550, 355] width 70 height 33
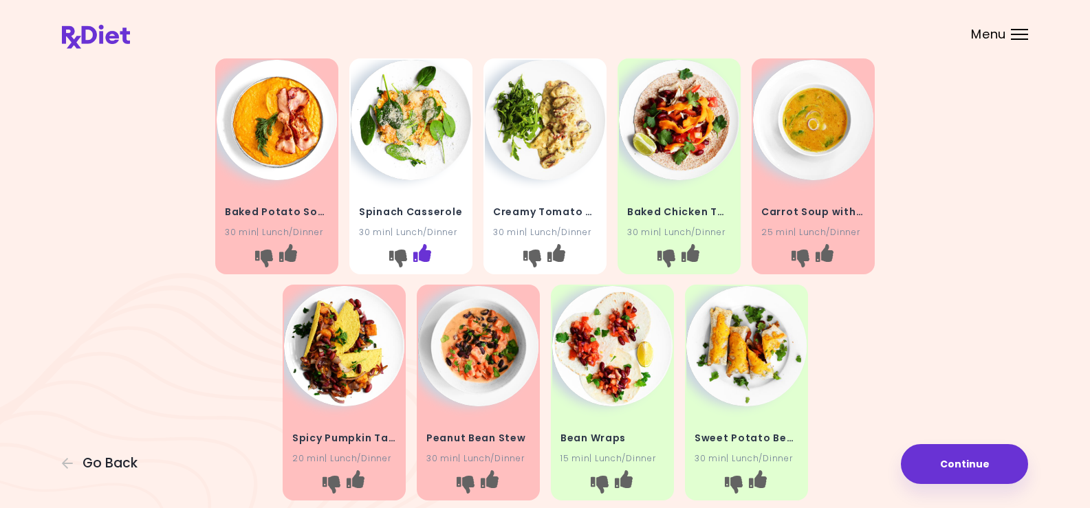
click at [424, 248] on icon "I like this recipe" at bounding box center [422, 252] width 18 height 18
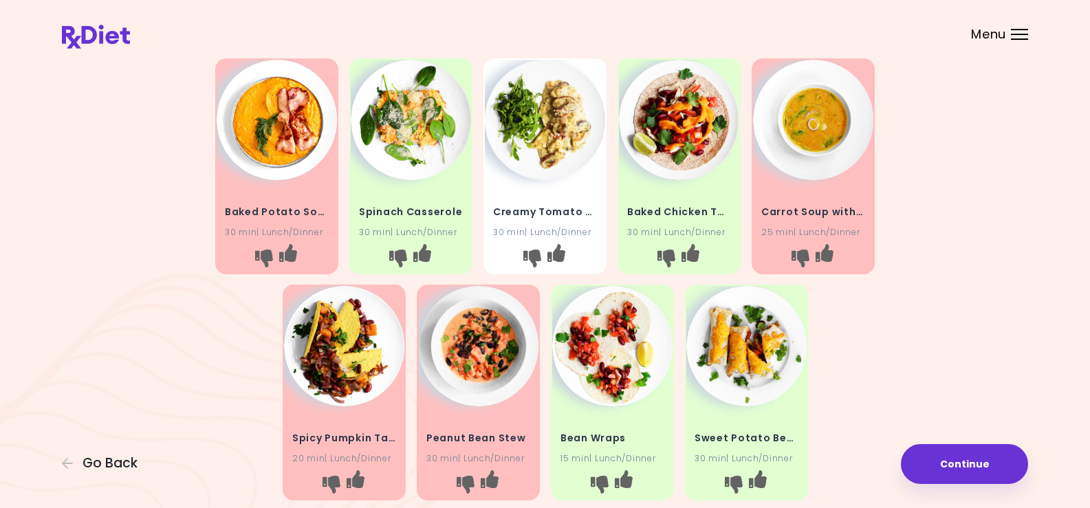
click at [551, 135] on img at bounding box center [545, 120] width 120 height 120
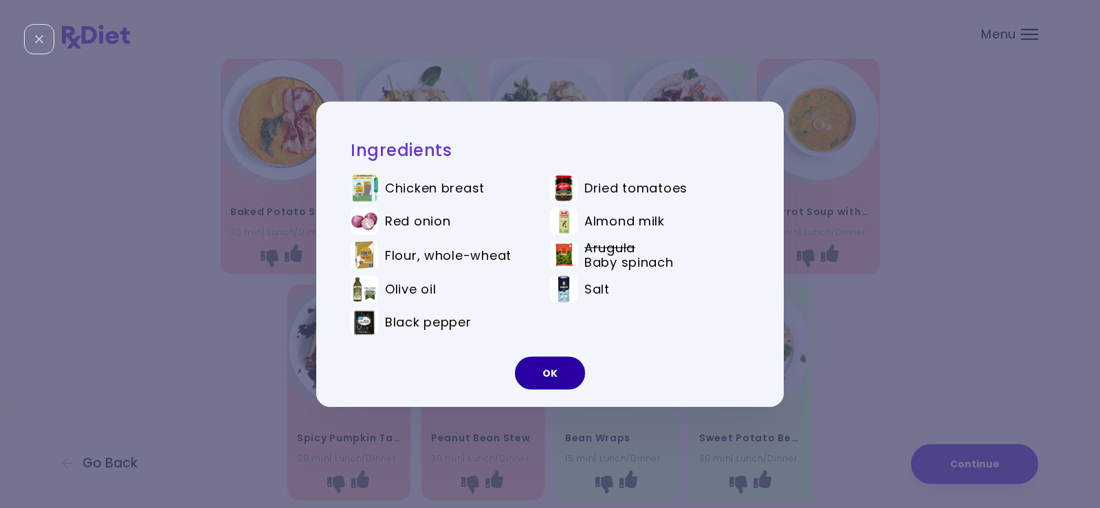
click at [561, 368] on button "OK" at bounding box center [550, 373] width 70 height 33
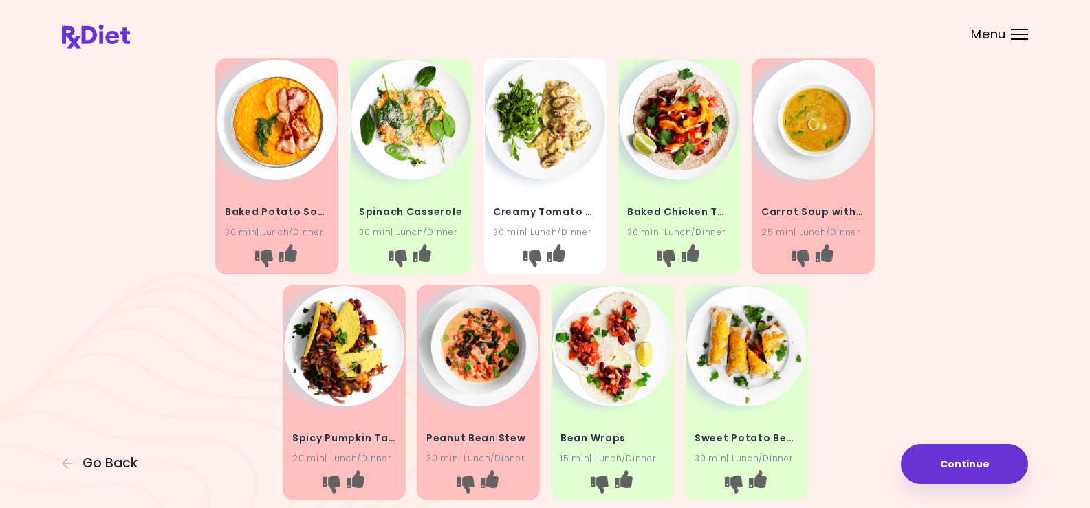
click at [533, 131] on img at bounding box center [545, 120] width 120 height 120
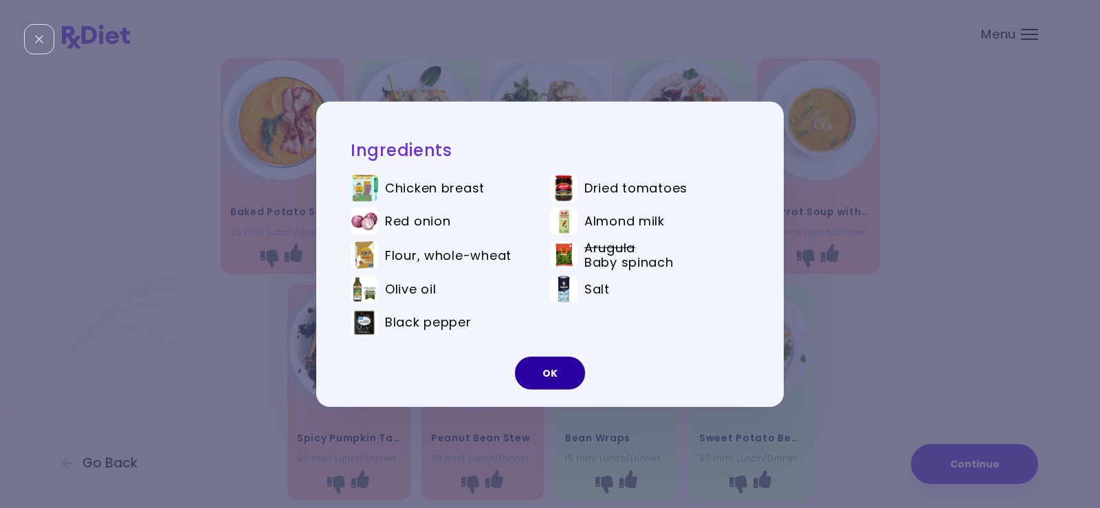
click at [542, 372] on button "OK" at bounding box center [550, 373] width 70 height 33
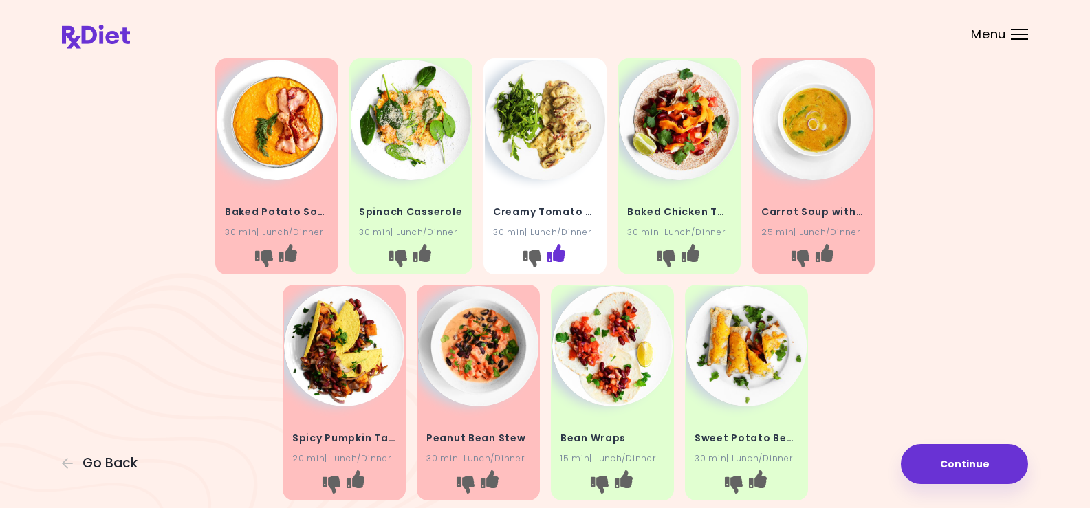
click at [560, 249] on icon "I like this recipe" at bounding box center [556, 252] width 18 height 18
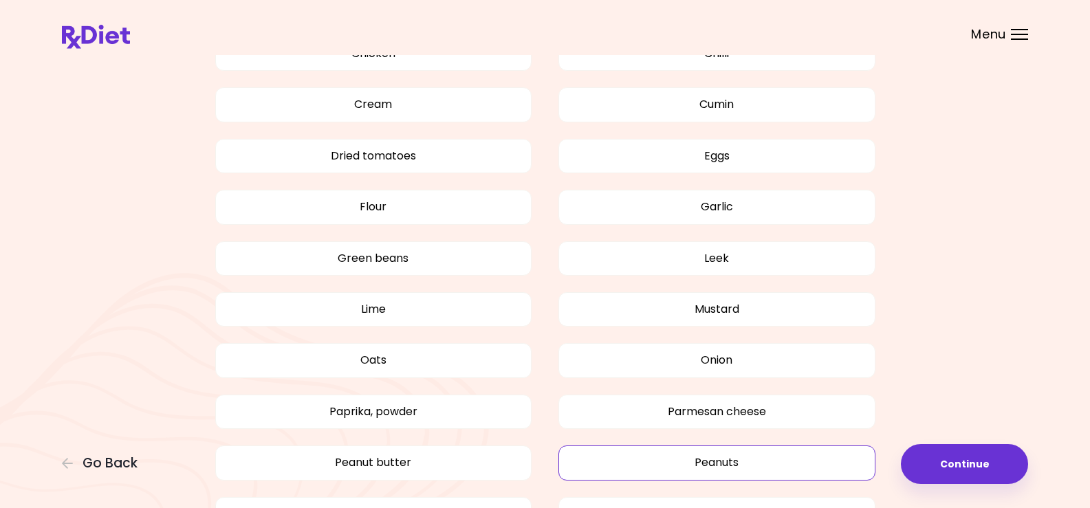
scroll to position [1100, 0]
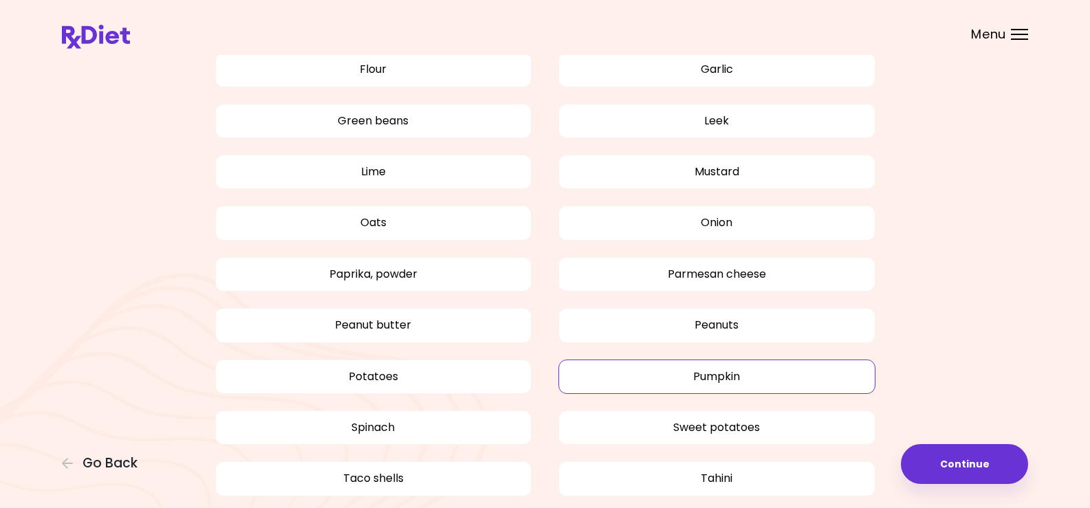
click at [718, 377] on button "Pumpkin" at bounding box center [716, 377] width 317 height 34
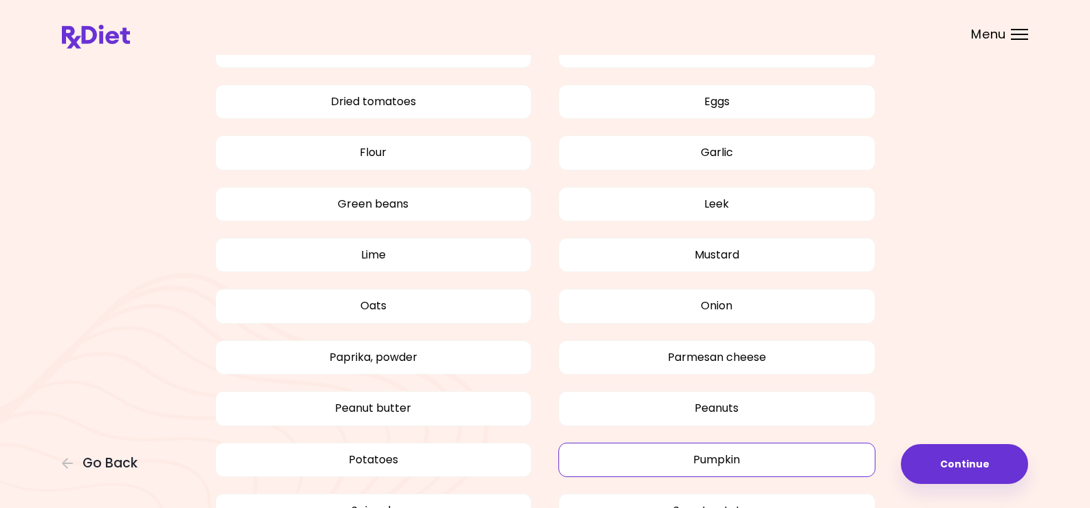
scroll to position [948, 0]
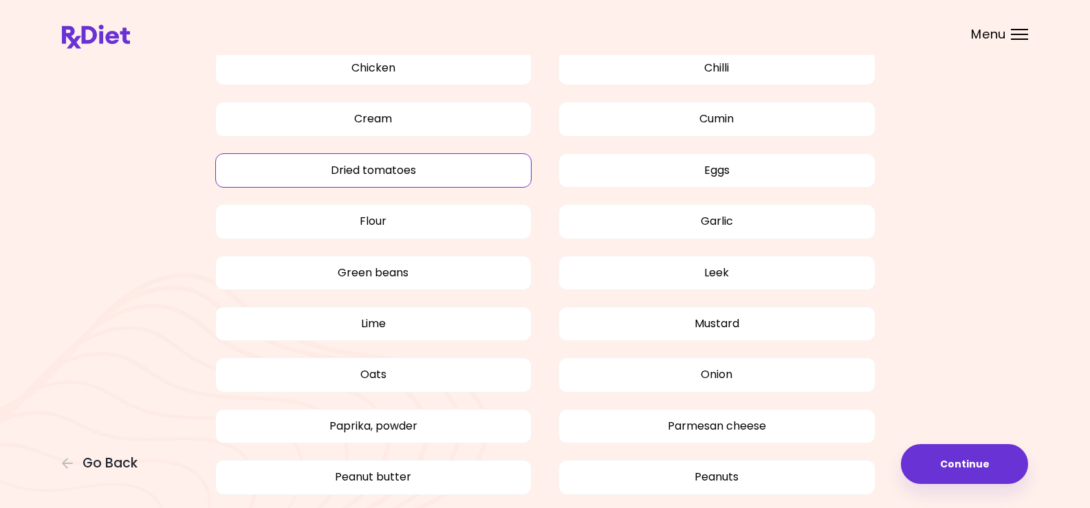
click at [360, 170] on button "Dried tomatoes" at bounding box center [373, 170] width 317 height 34
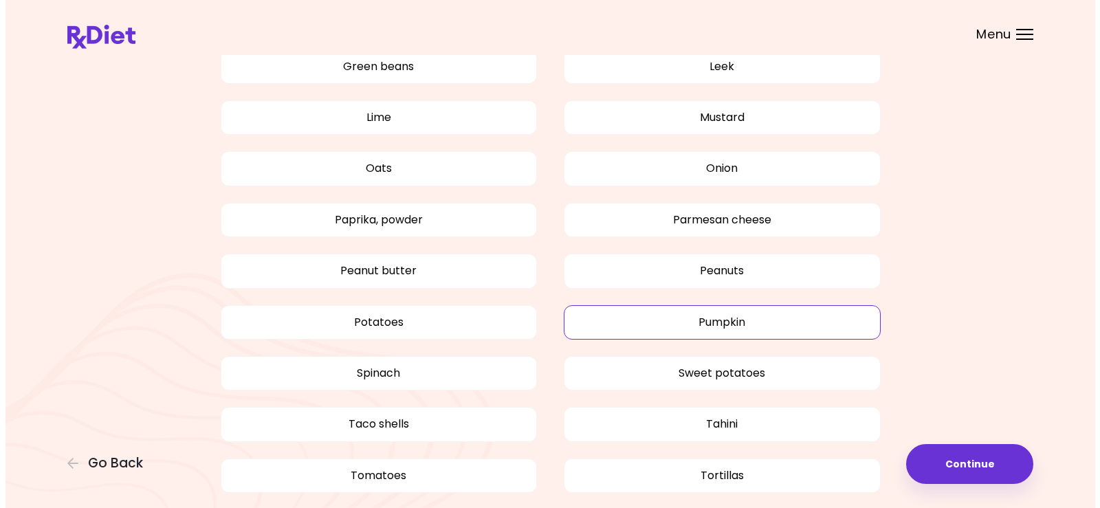
scroll to position [1223, 0]
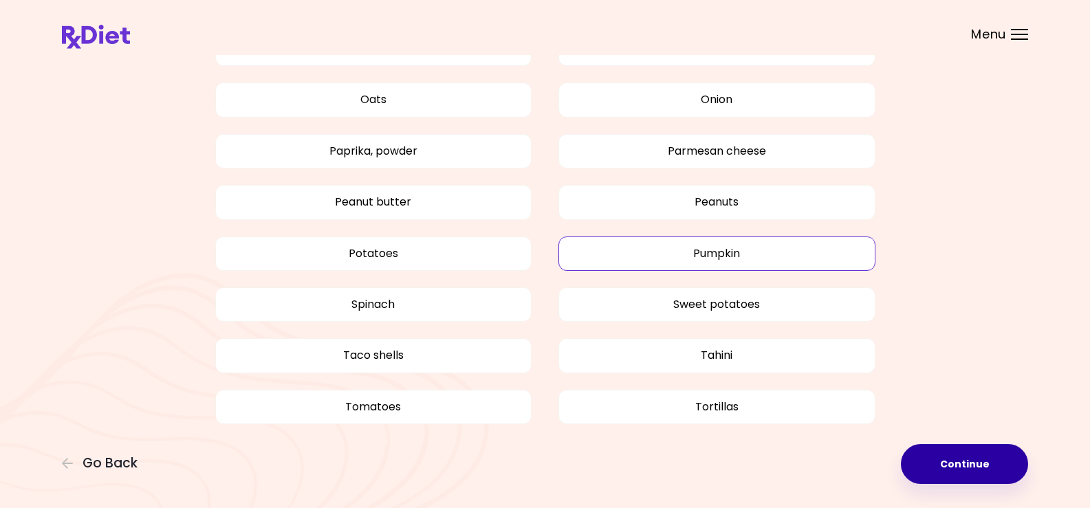
click at [965, 464] on button "Continue" at bounding box center [964, 464] width 127 height 40
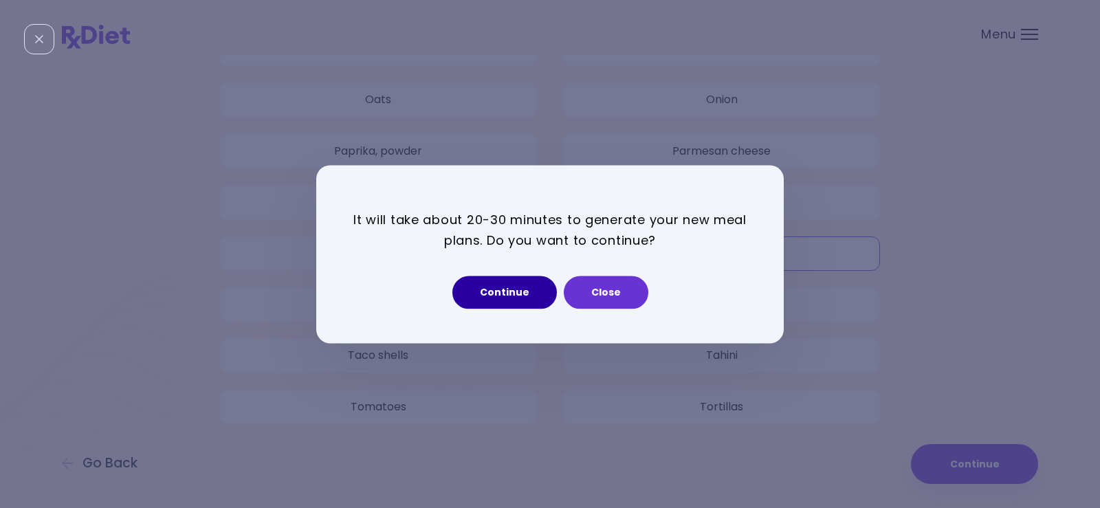
click at [509, 287] on button "Continue" at bounding box center [504, 292] width 105 height 33
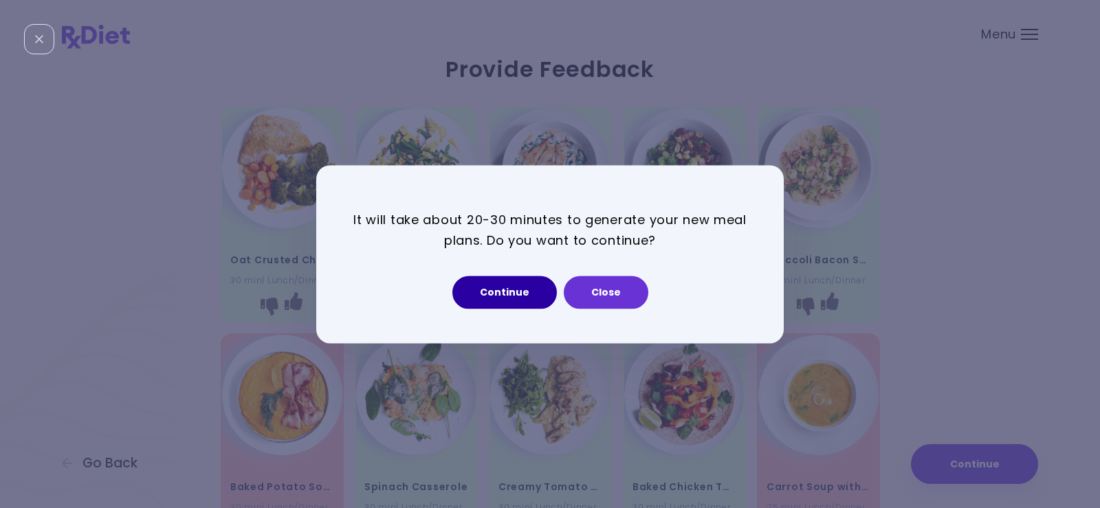
select select "*"
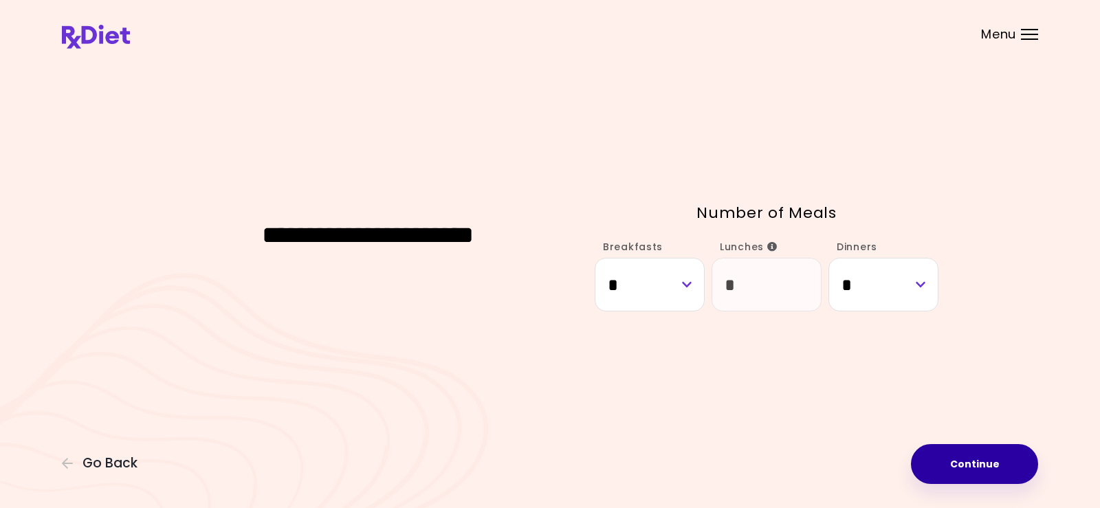
click at [996, 462] on button "Continue" at bounding box center [974, 464] width 127 height 40
